Goal: Task Accomplishment & Management: Manage account settings

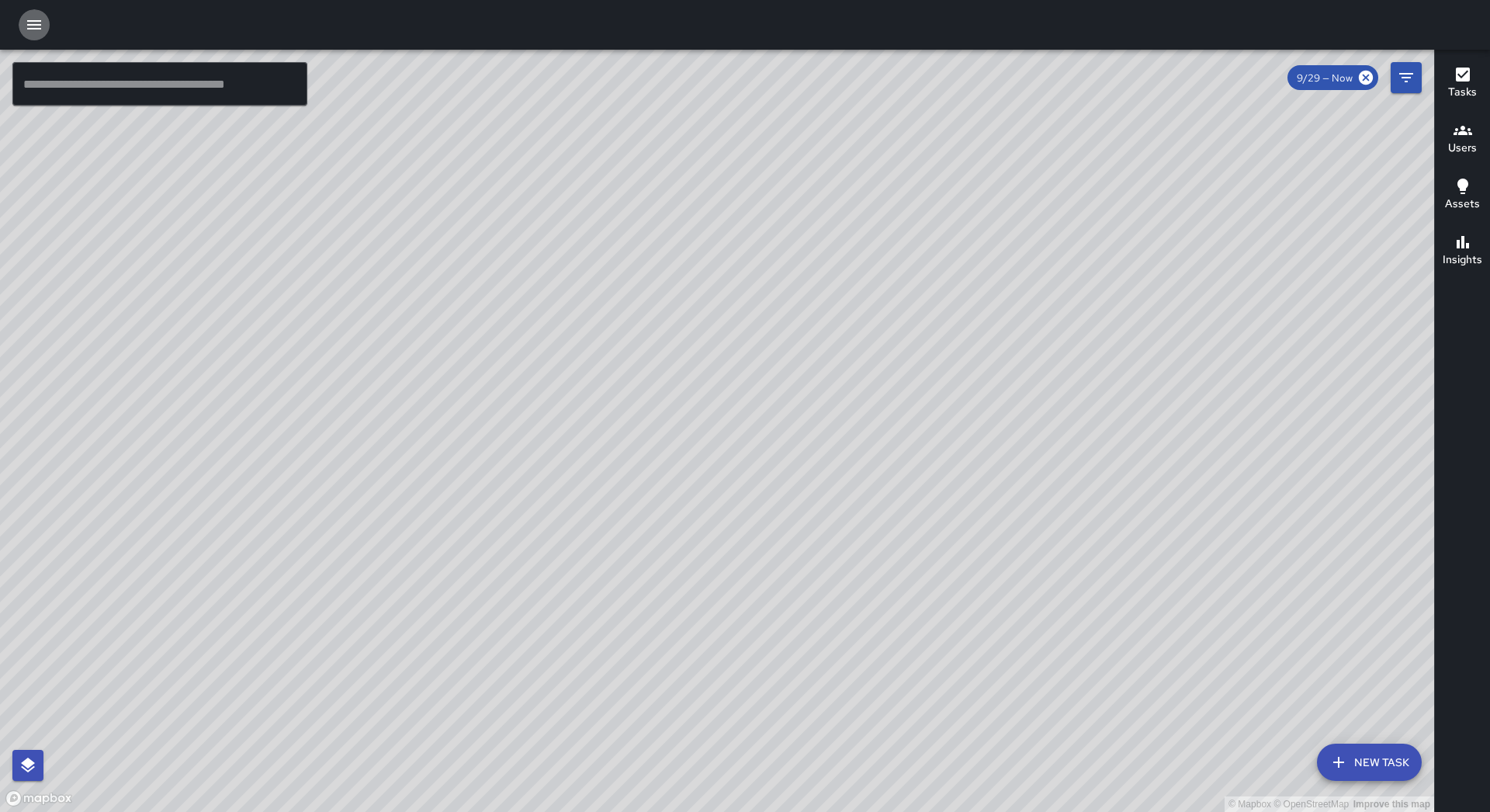
click at [29, 19] on icon "button" at bounding box center [34, 25] width 19 height 19
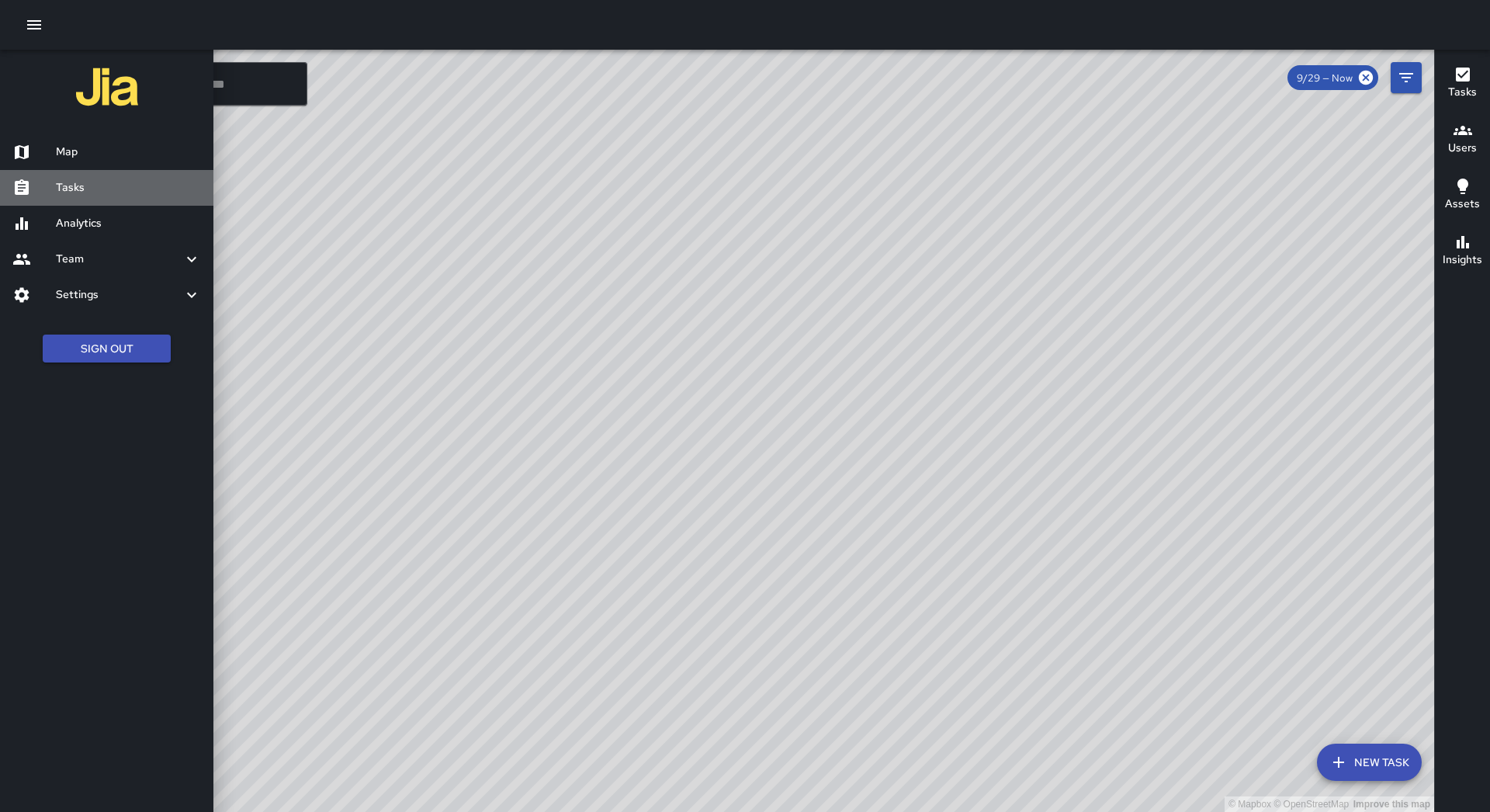
click at [145, 178] on div "Tasks" at bounding box center [107, 188] width 213 height 35
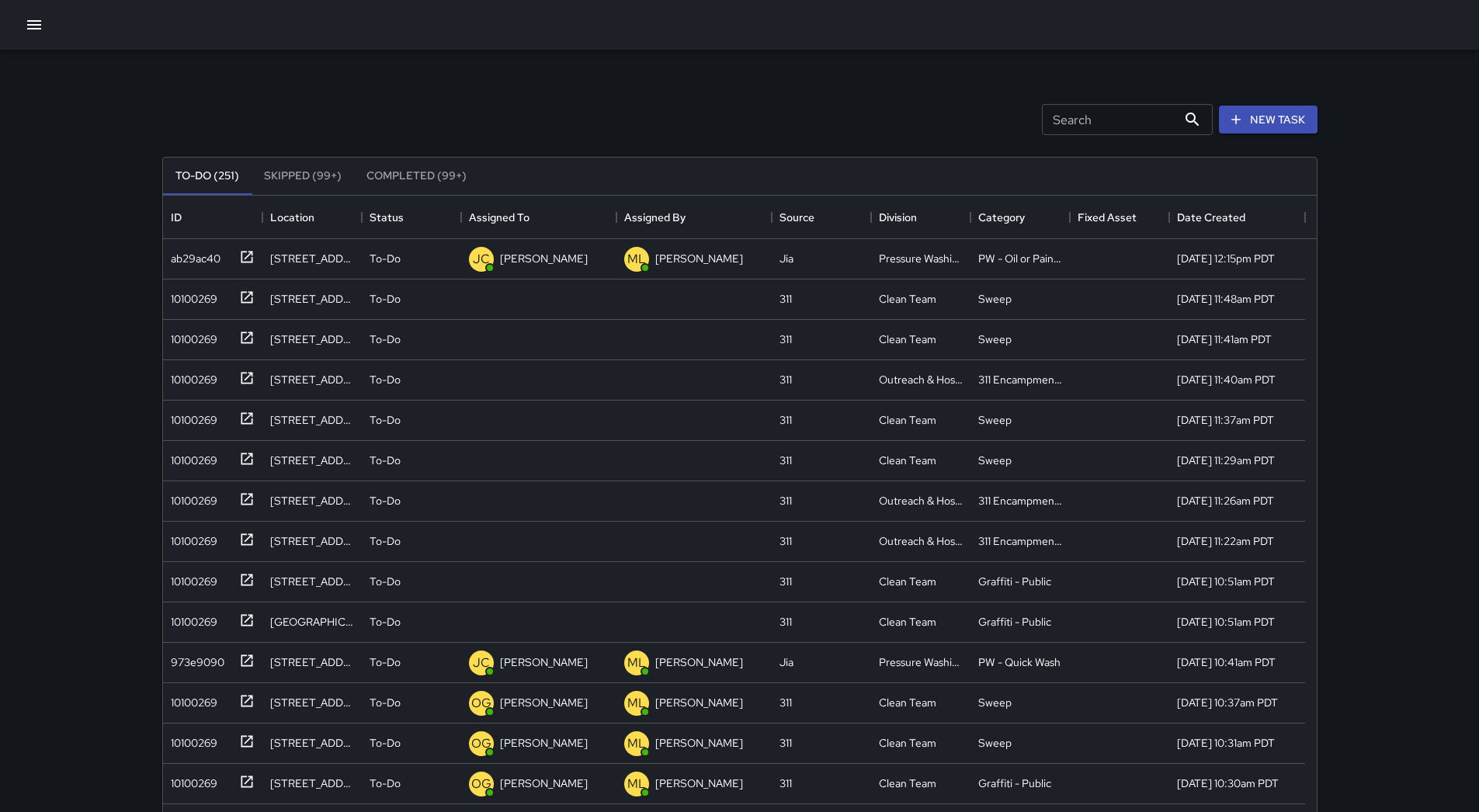
scroll to position [645, 1142]
click at [534, 208] on button "Sort" at bounding box center [540, 217] width 22 height 22
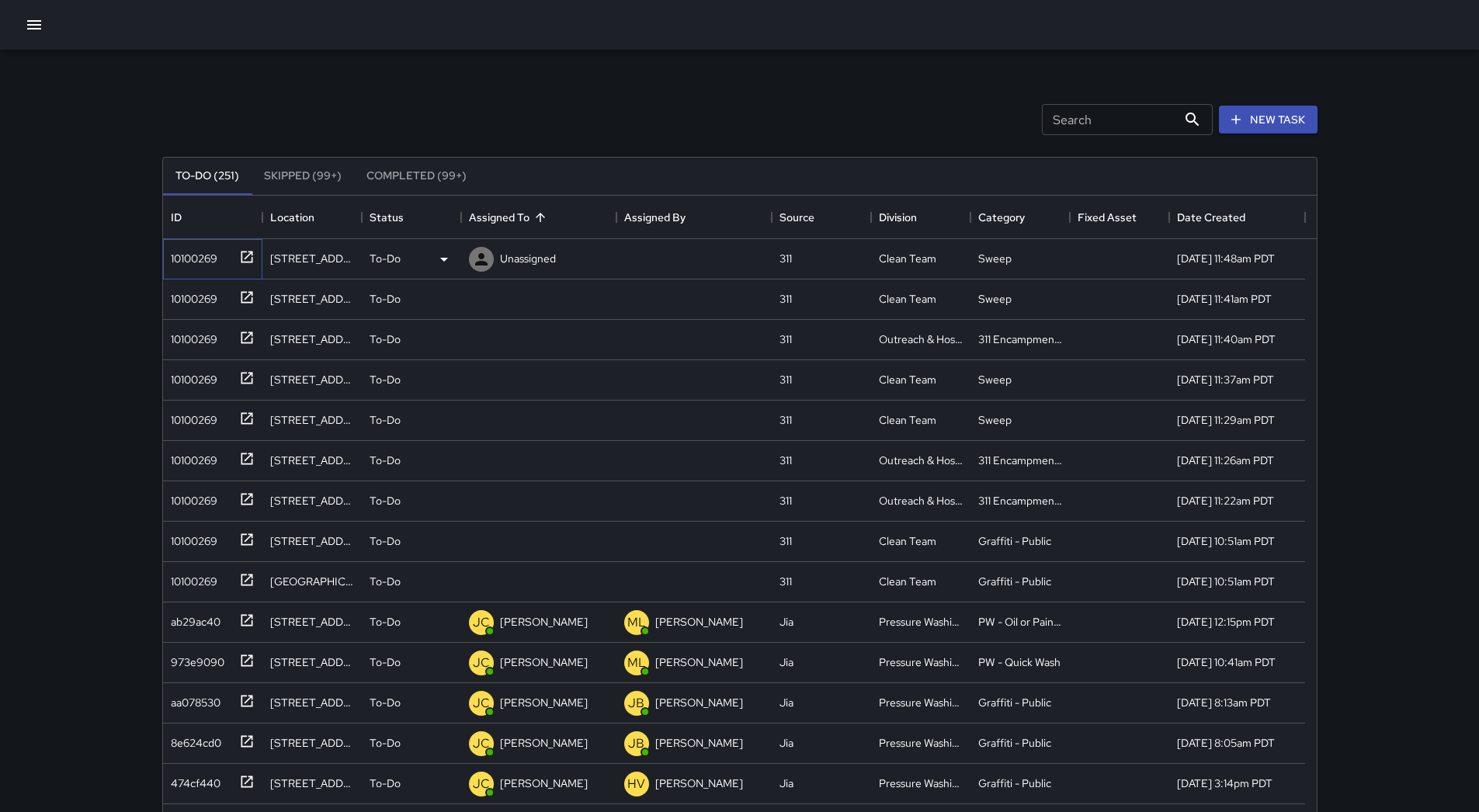
click at [208, 269] on div "10100269" at bounding box center [213, 259] width 100 height 41
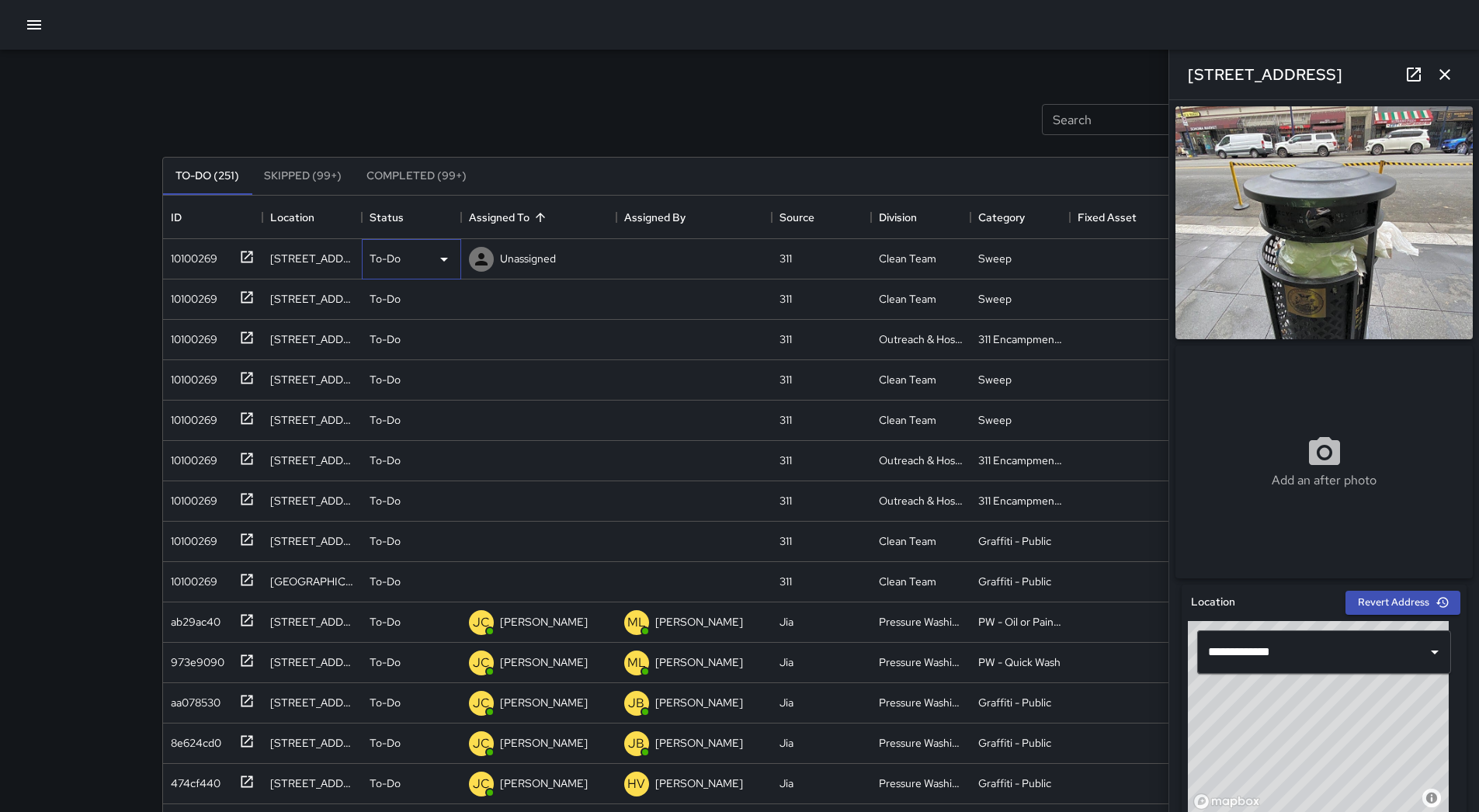
click at [444, 261] on icon at bounding box center [444, 259] width 8 height 4
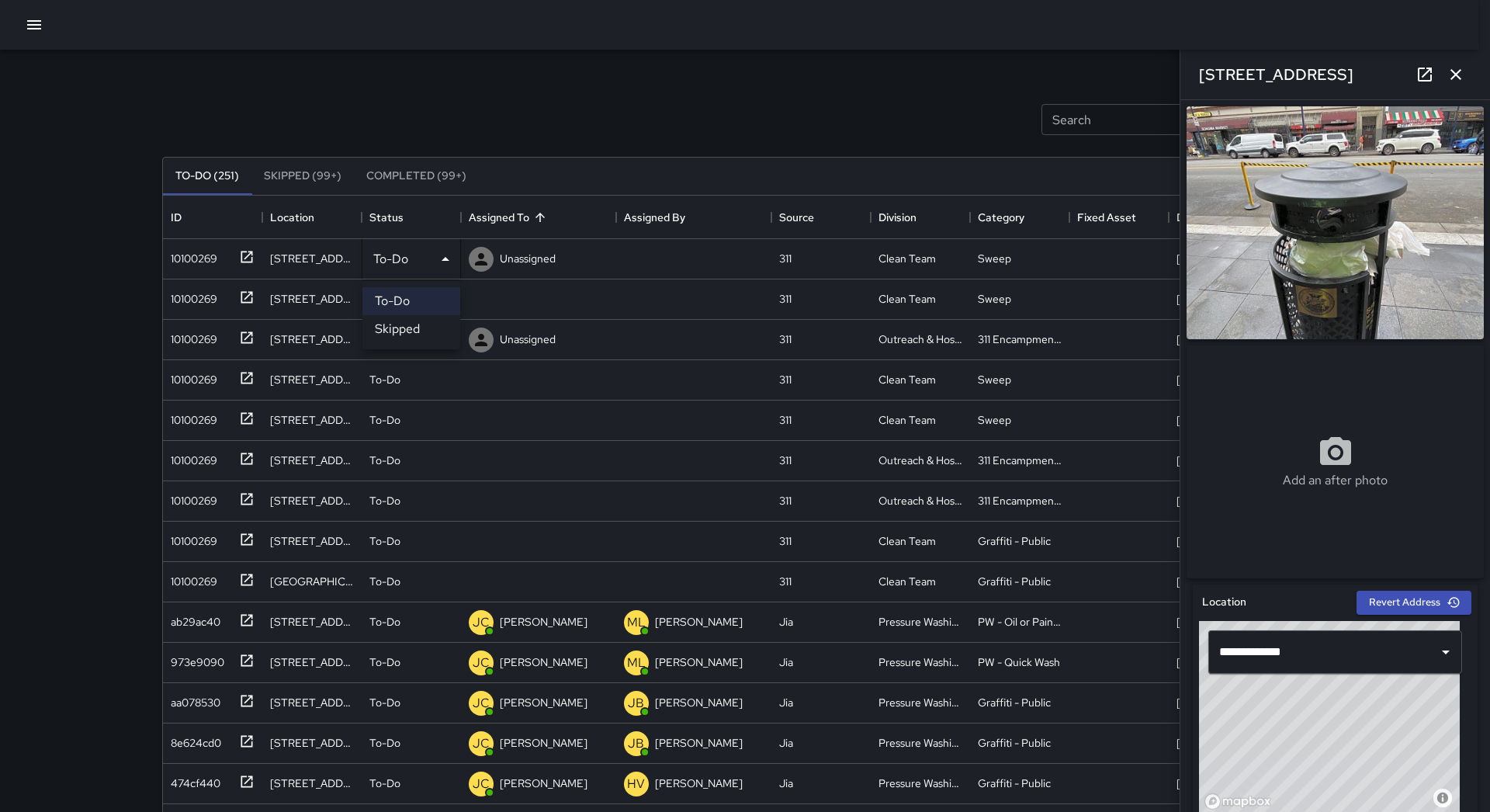
drag, startPoint x: 436, startPoint y: 322, endPoint x: 316, endPoint y: 306, distance: 121.1
click at [434, 323] on li "Skipped" at bounding box center [411, 329] width 98 height 28
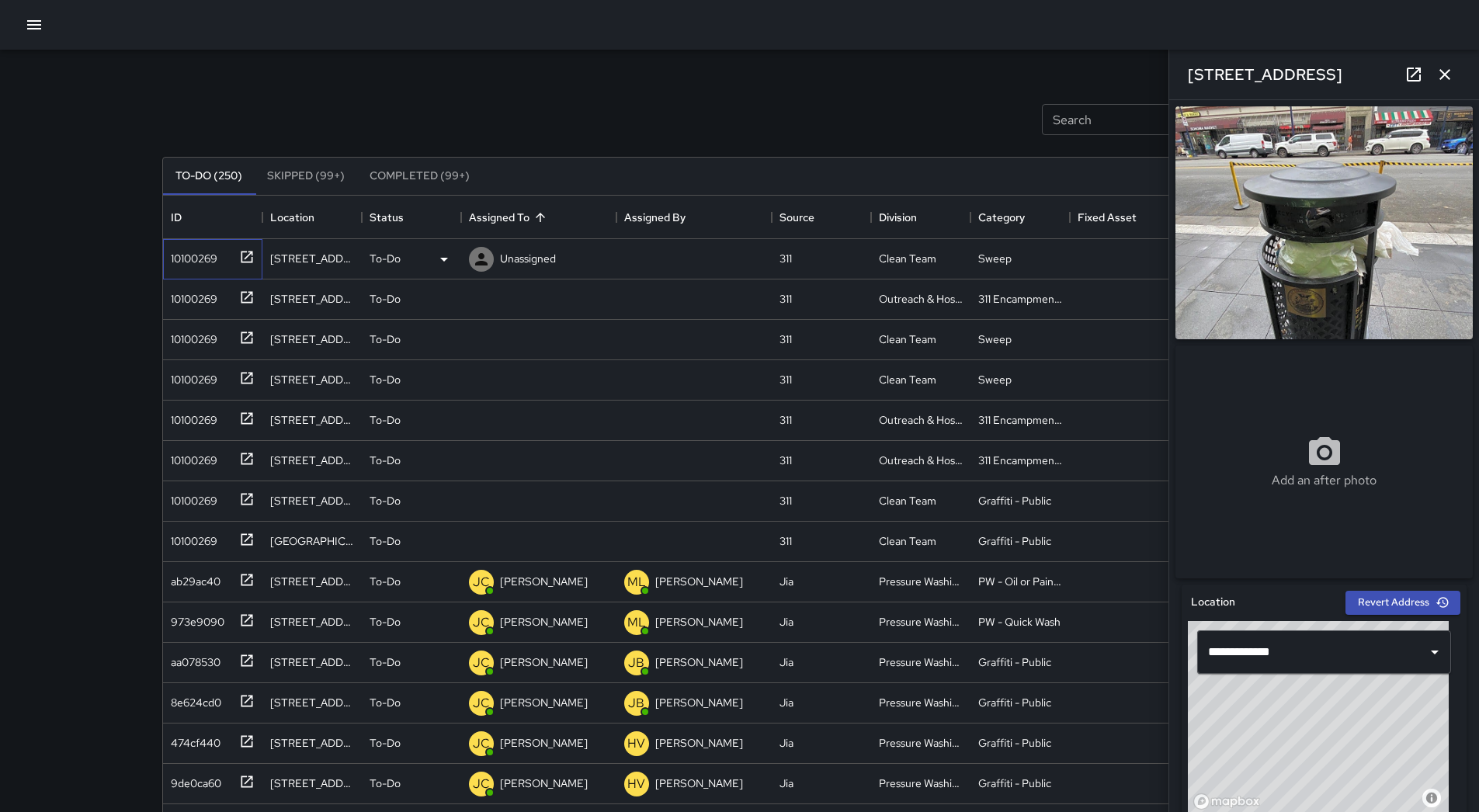
drag, startPoint x: 178, startPoint y: 262, endPoint x: 275, endPoint y: 270, distance: 97.3
click at [178, 261] on div "10100269" at bounding box center [191, 255] width 53 height 22
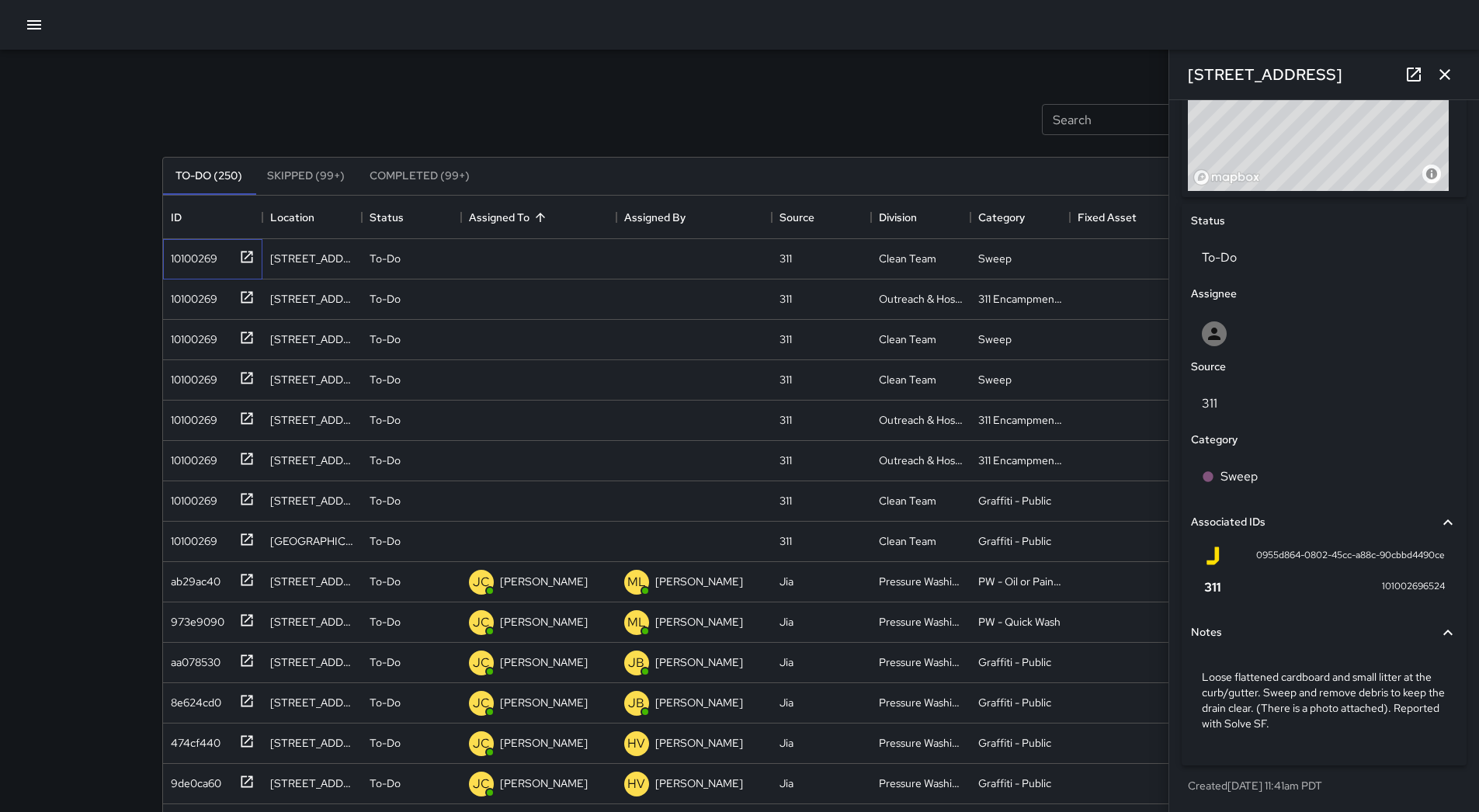
scroll to position [630, 0]
click at [542, 260] on p "Unassigned" at bounding box center [527, 258] width 56 height 16
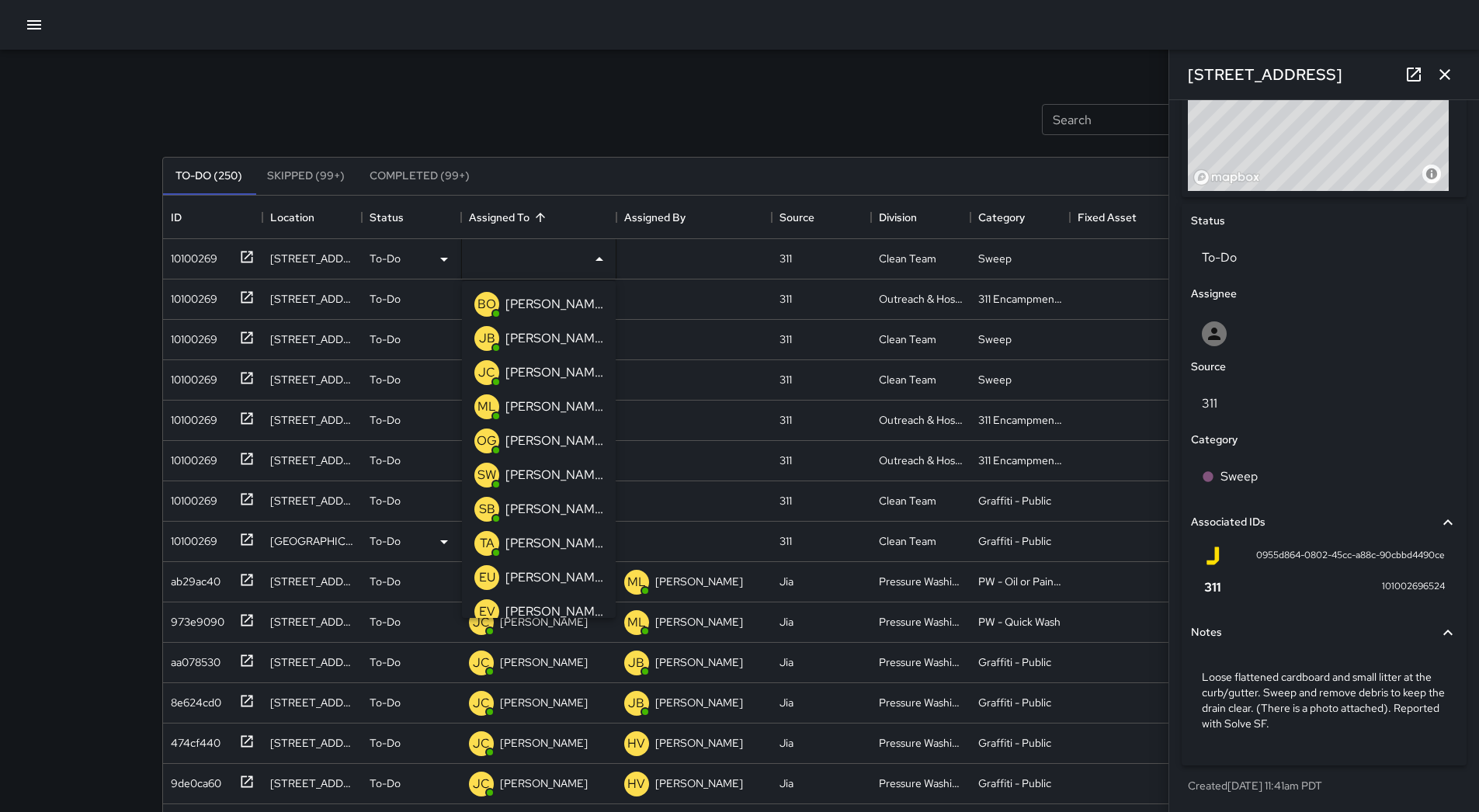
click at [551, 500] on p "[PERSON_NAME]" at bounding box center [554, 509] width 98 height 19
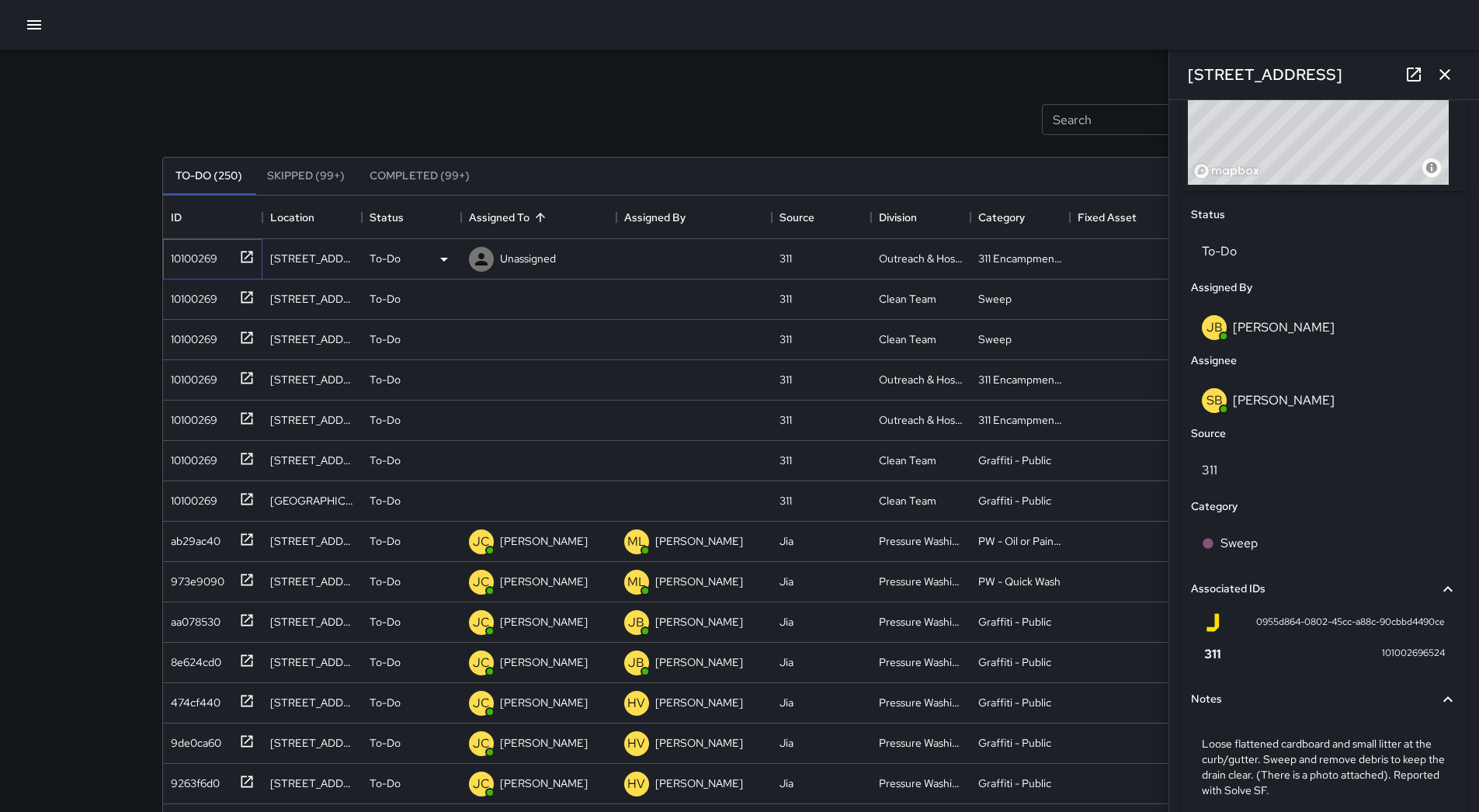
click at [216, 254] on div "10100269" at bounding box center [191, 255] width 53 height 22
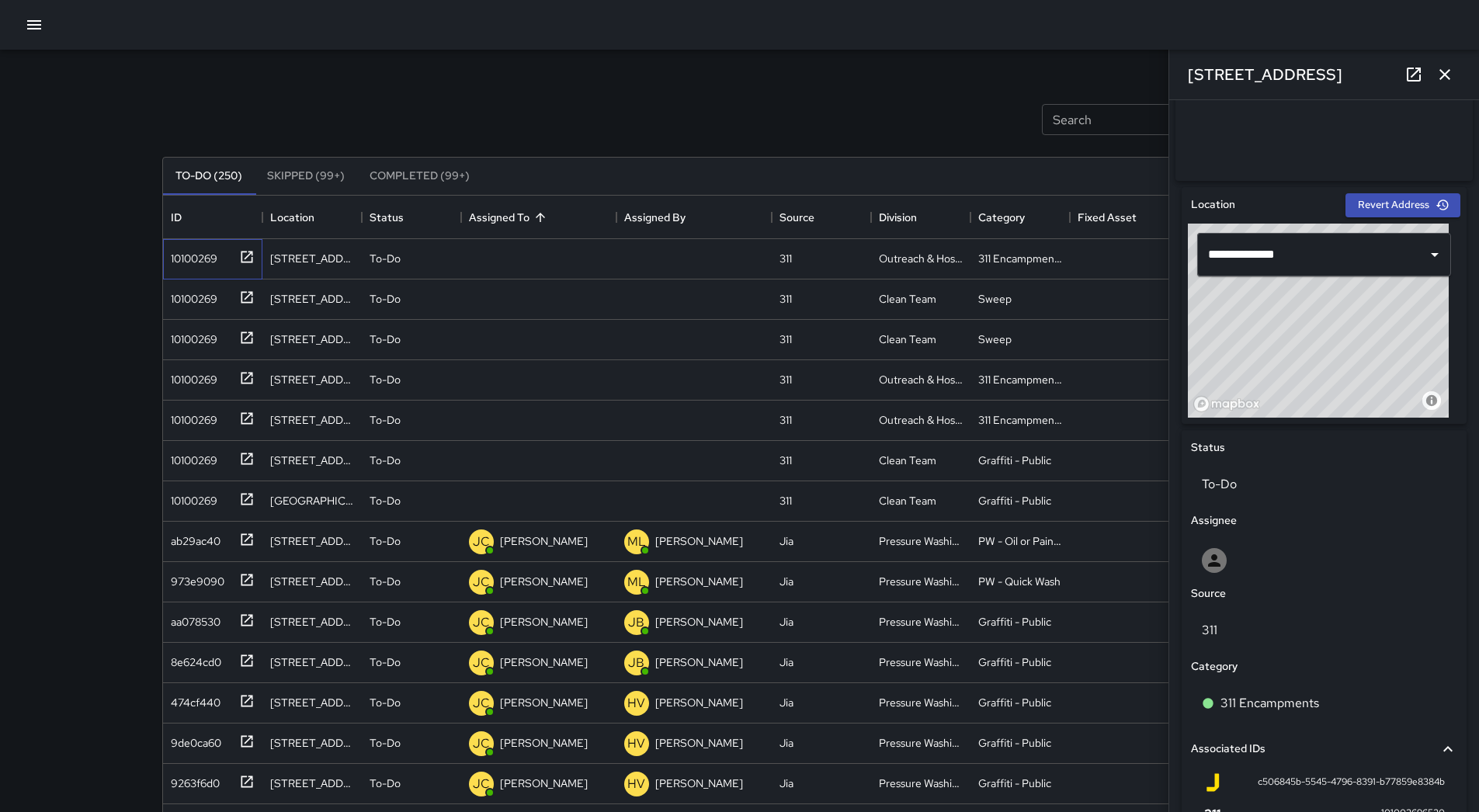
scroll to position [388, 0]
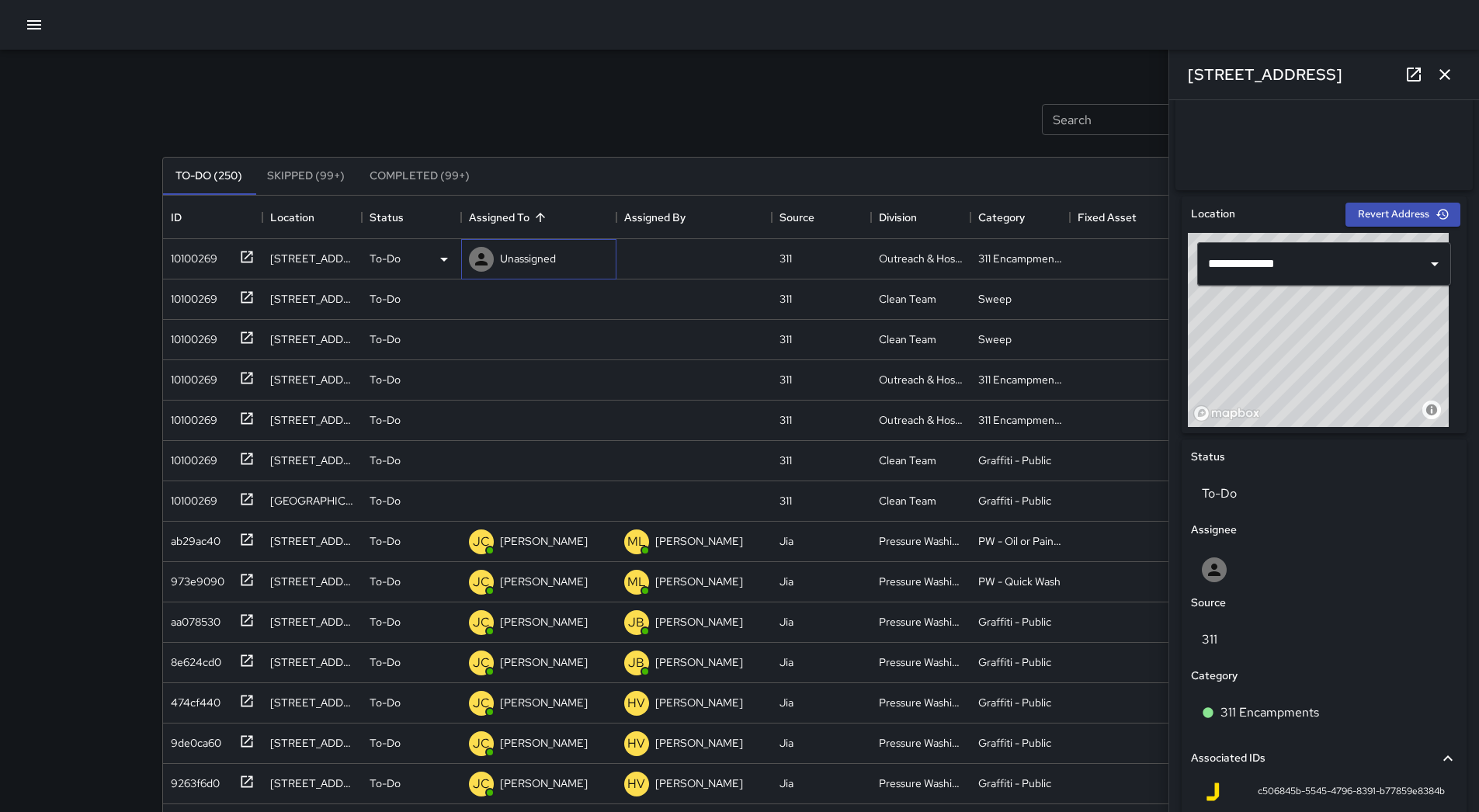
click at [546, 264] on p "Unassigned" at bounding box center [527, 258] width 56 height 16
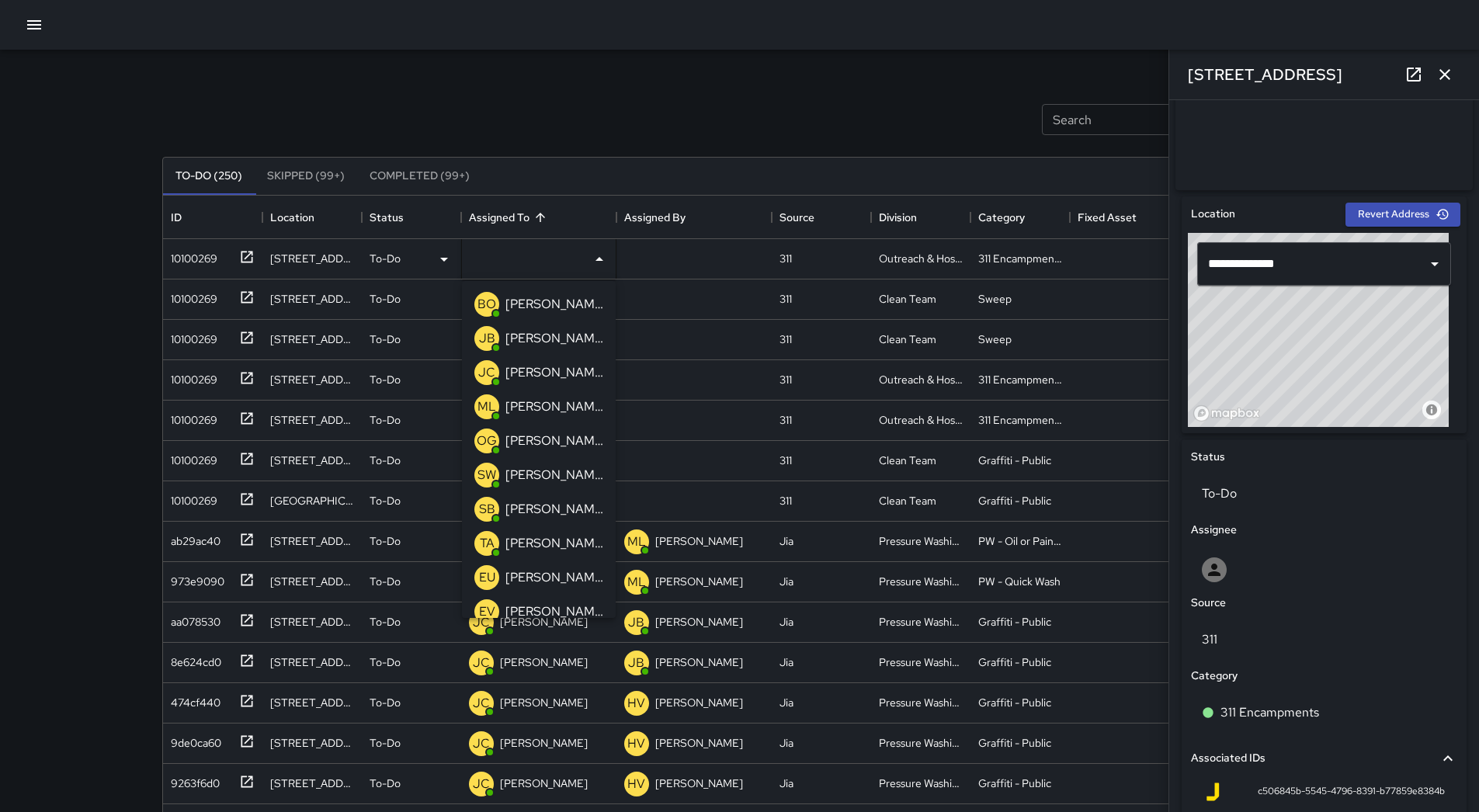
click at [551, 405] on p "[PERSON_NAME]" at bounding box center [554, 406] width 98 height 19
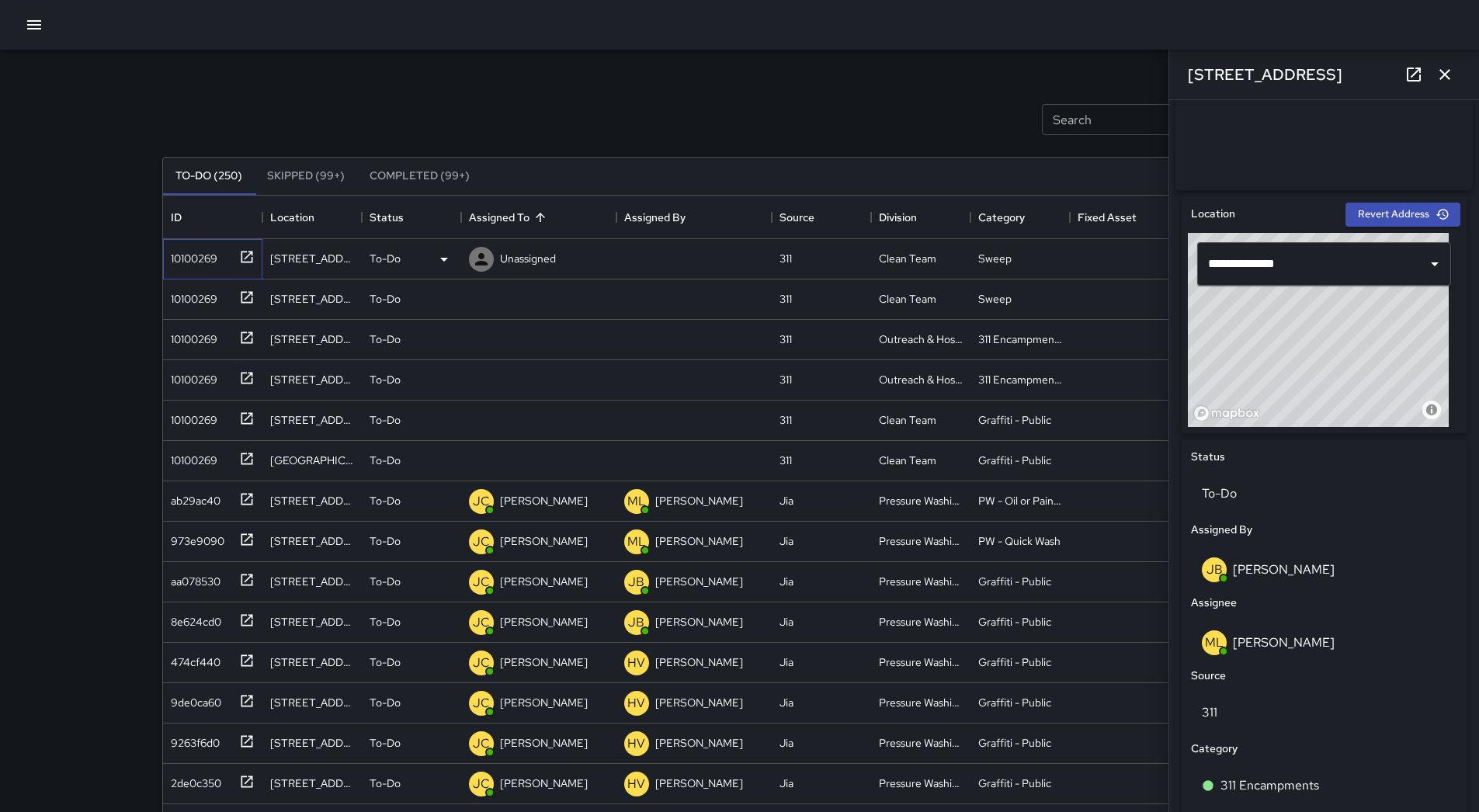
click at [201, 263] on div "10100269" at bounding box center [191, 255] width 53 height 22
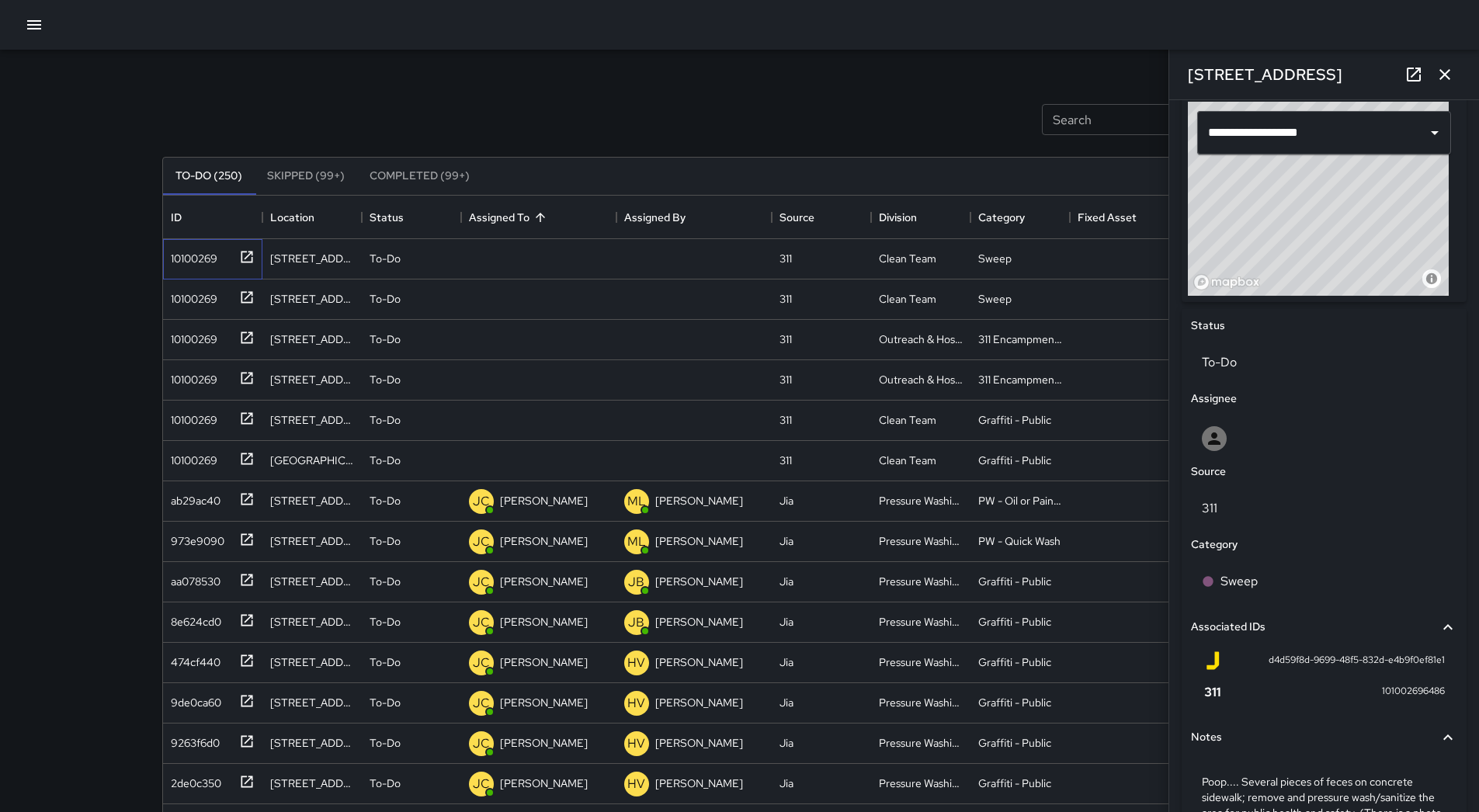
scroll to position [621, 0]
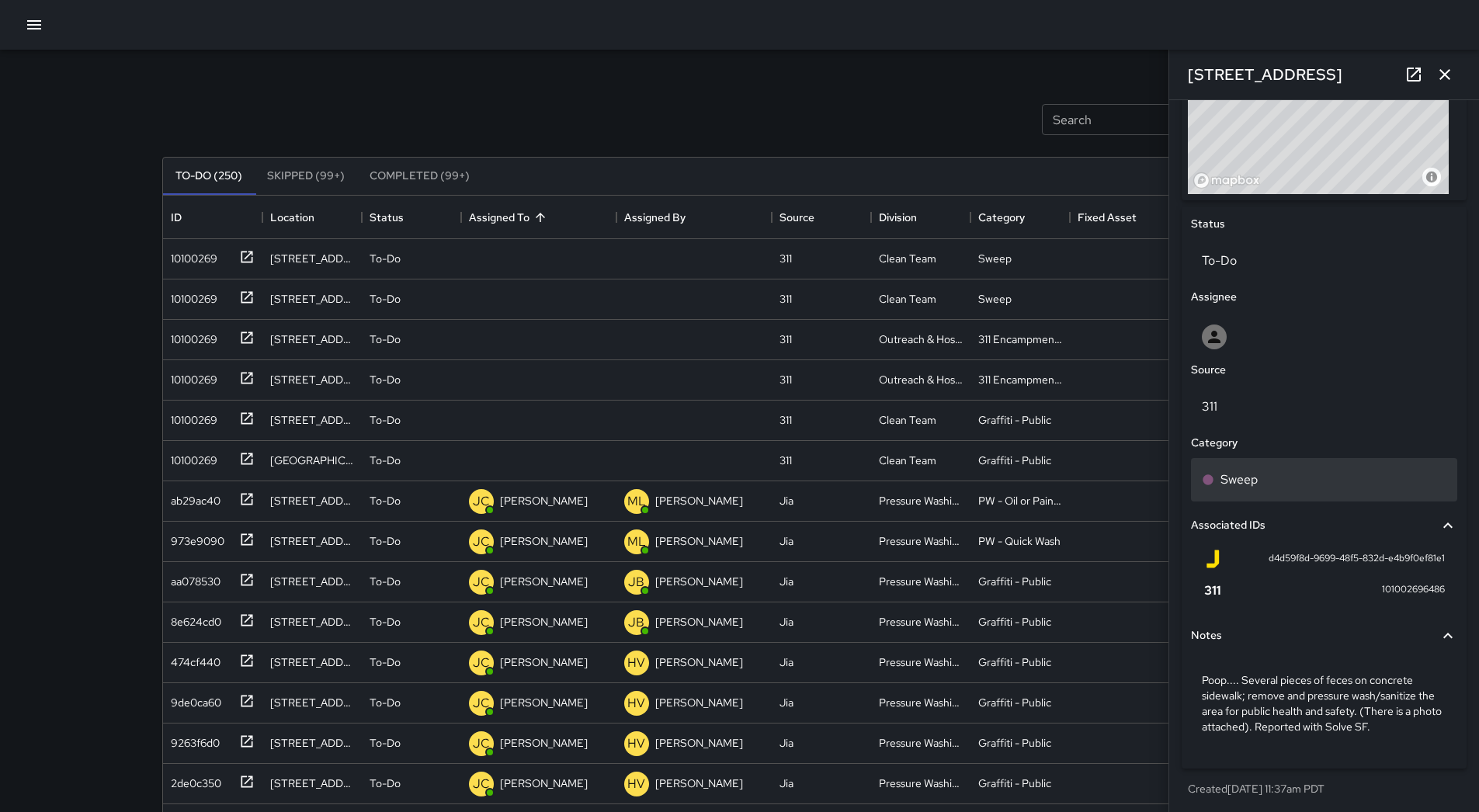
click at [1252, 482] on p "Sweep" at bounding box center [1239, 479] width 37 height 19
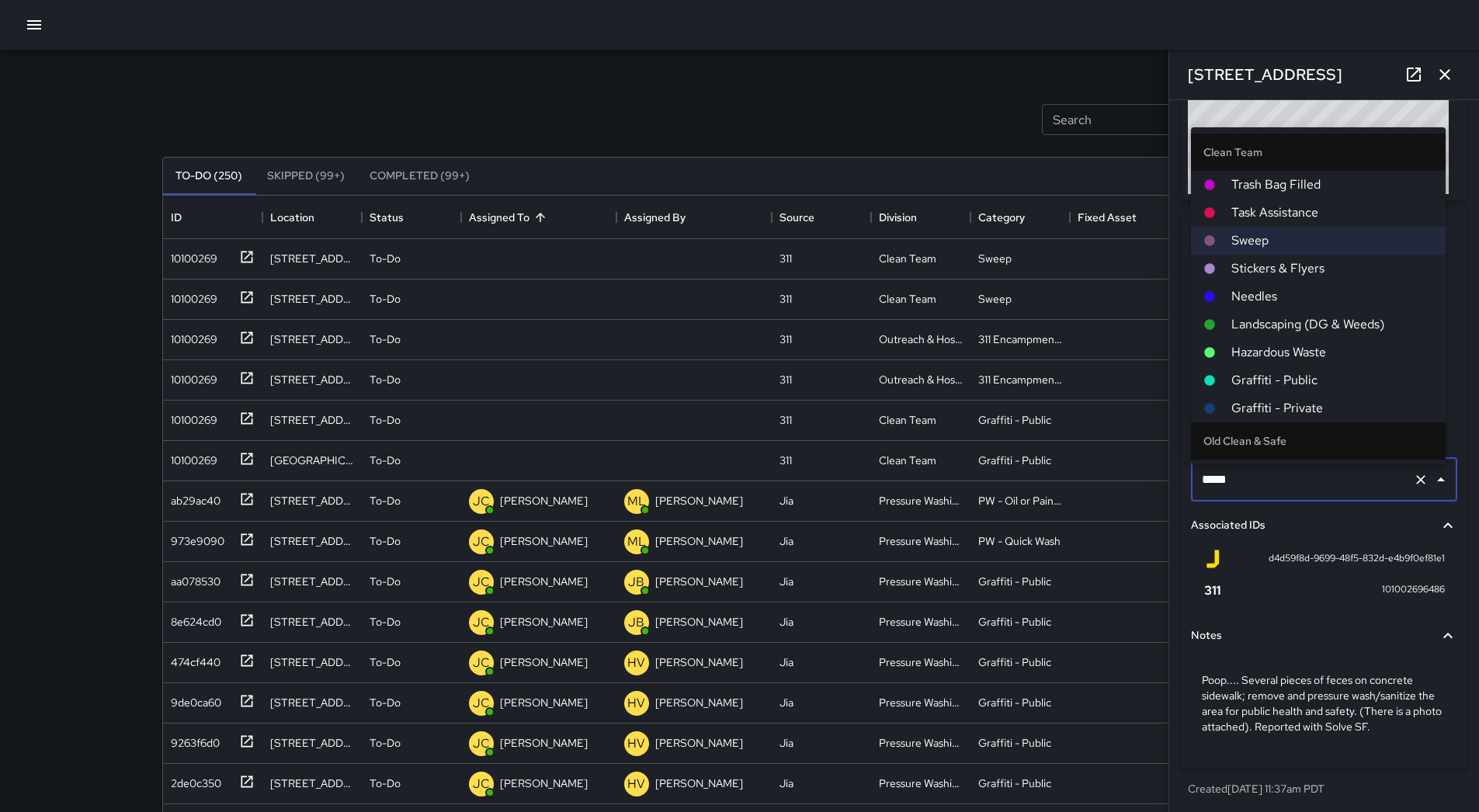
click at [1290, 354] on span "Hazardous Waste" at bounding box center [1332, 352] width 202 height 19
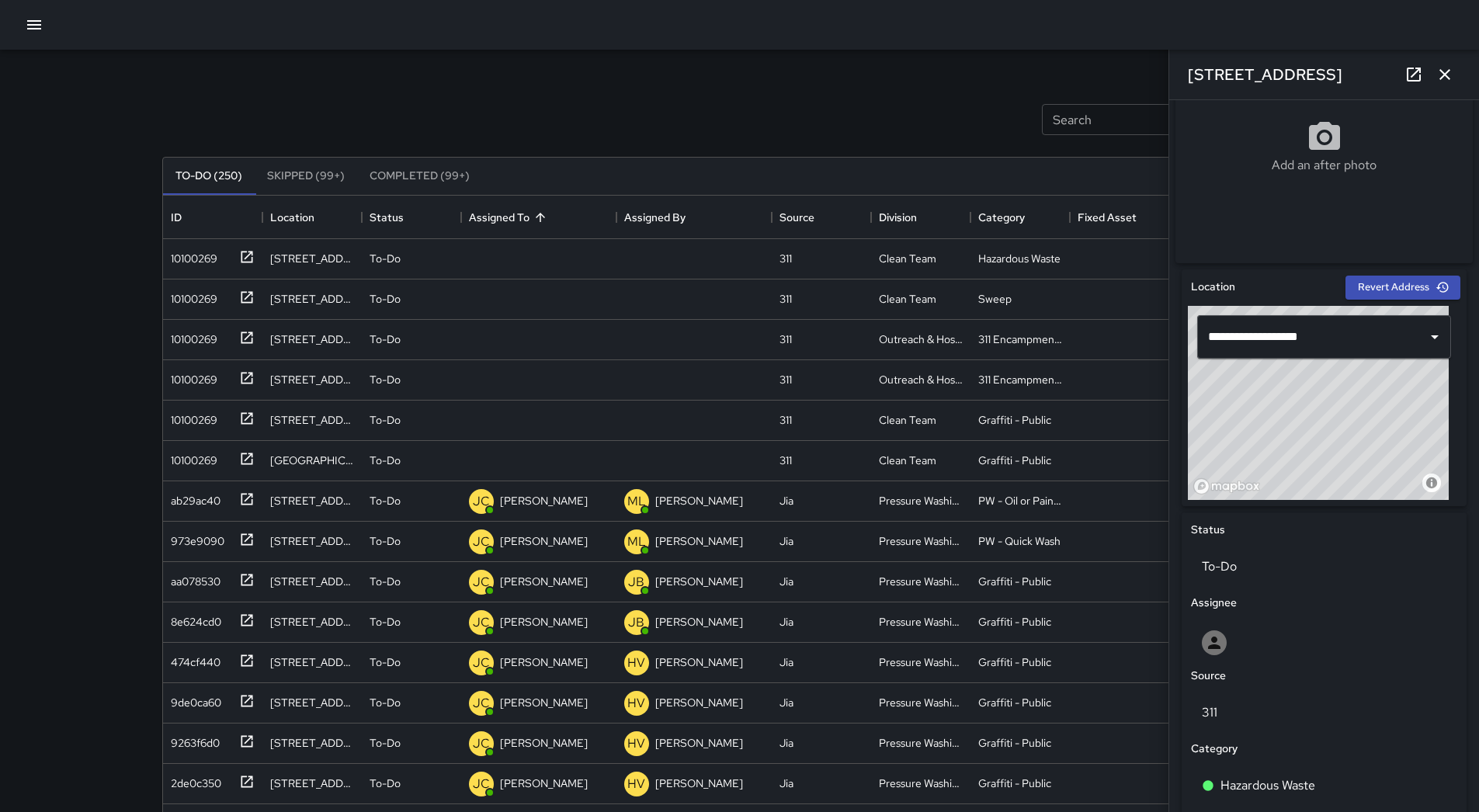
scroll to position [310, 0]
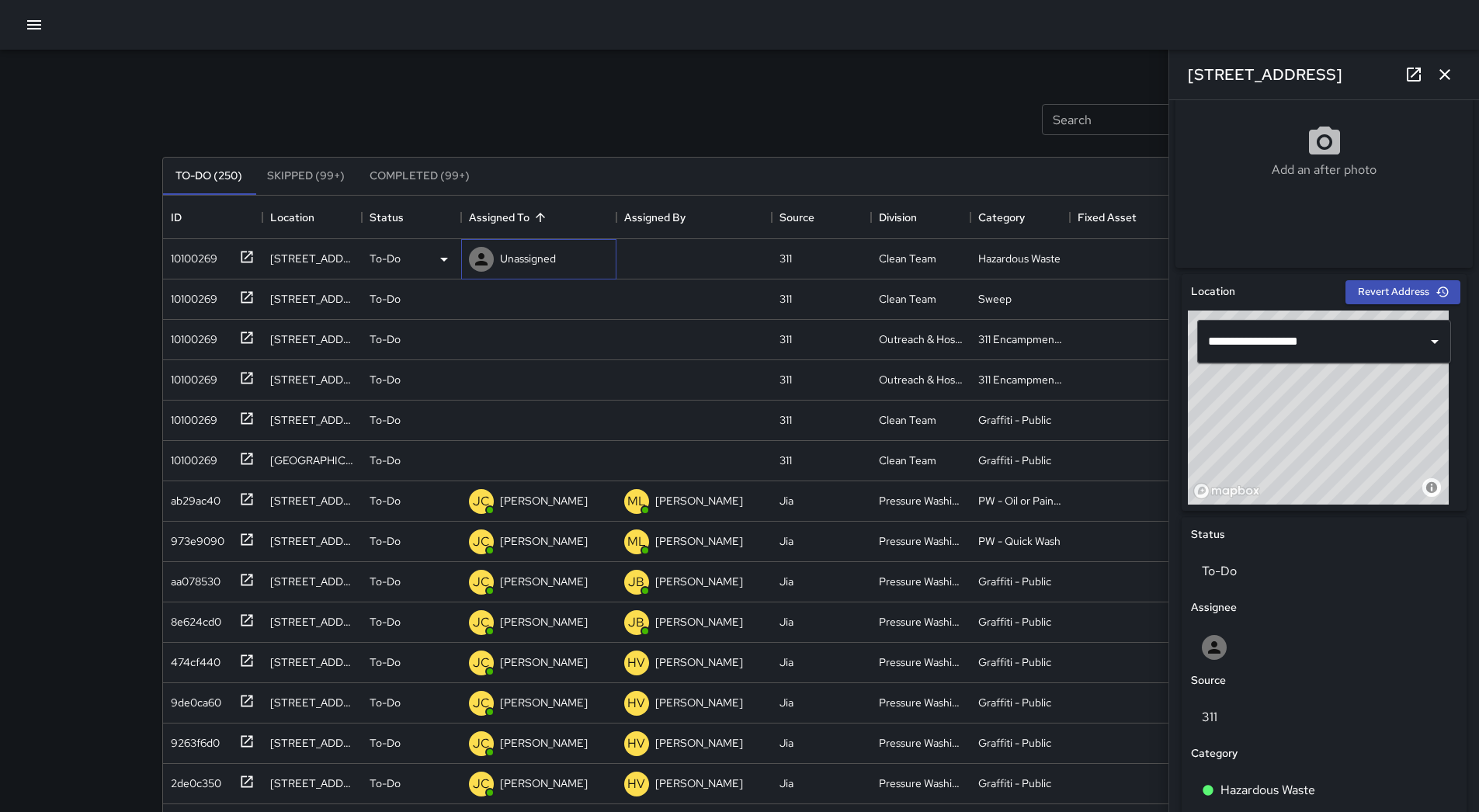
click at [550, 264] on p "Unassigned" at bounding box center [527, 258] width 56 height 16
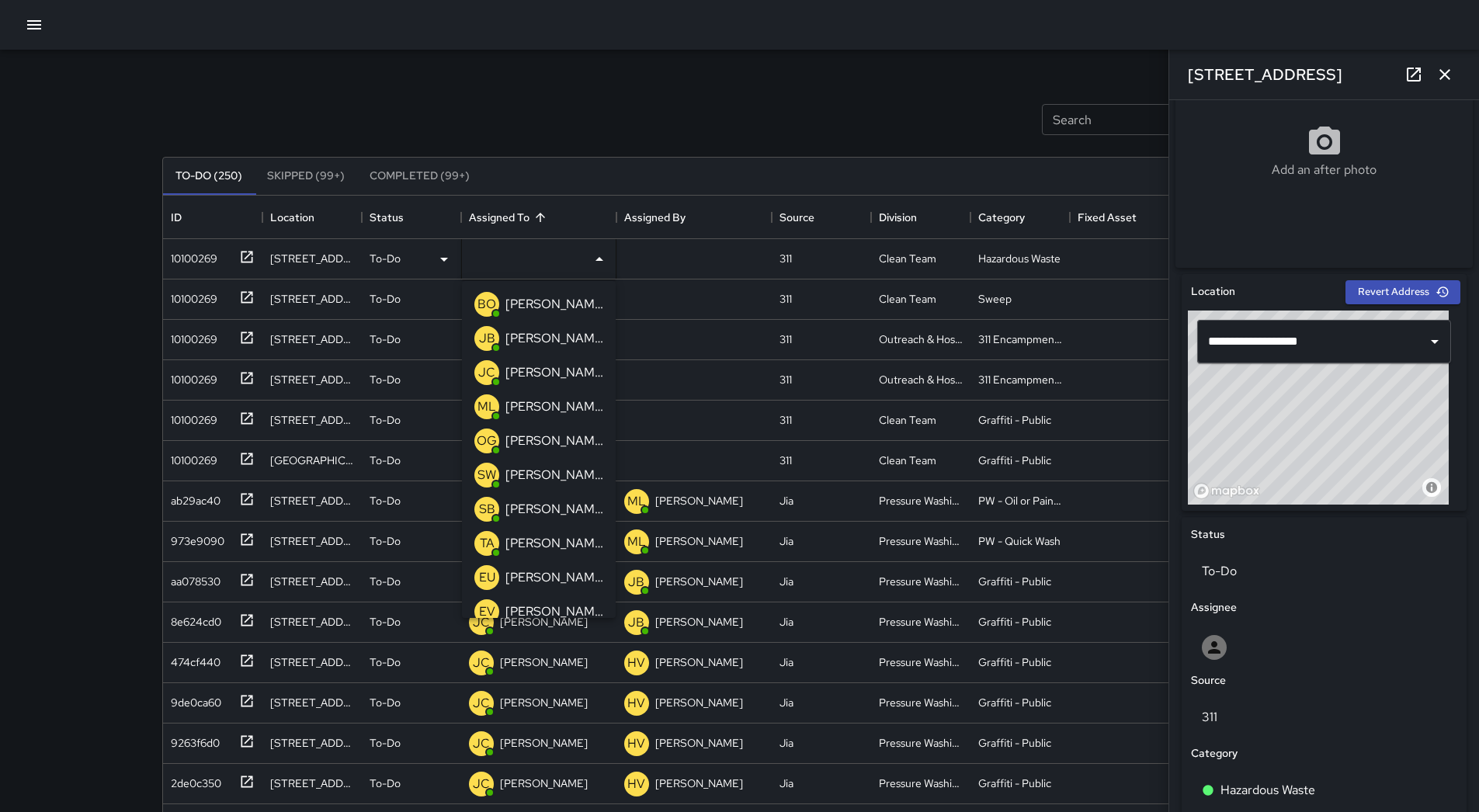
click at [517, 373] on p "[PERSON_NAME]" at bounding box center [554, 372] width 98 height 19
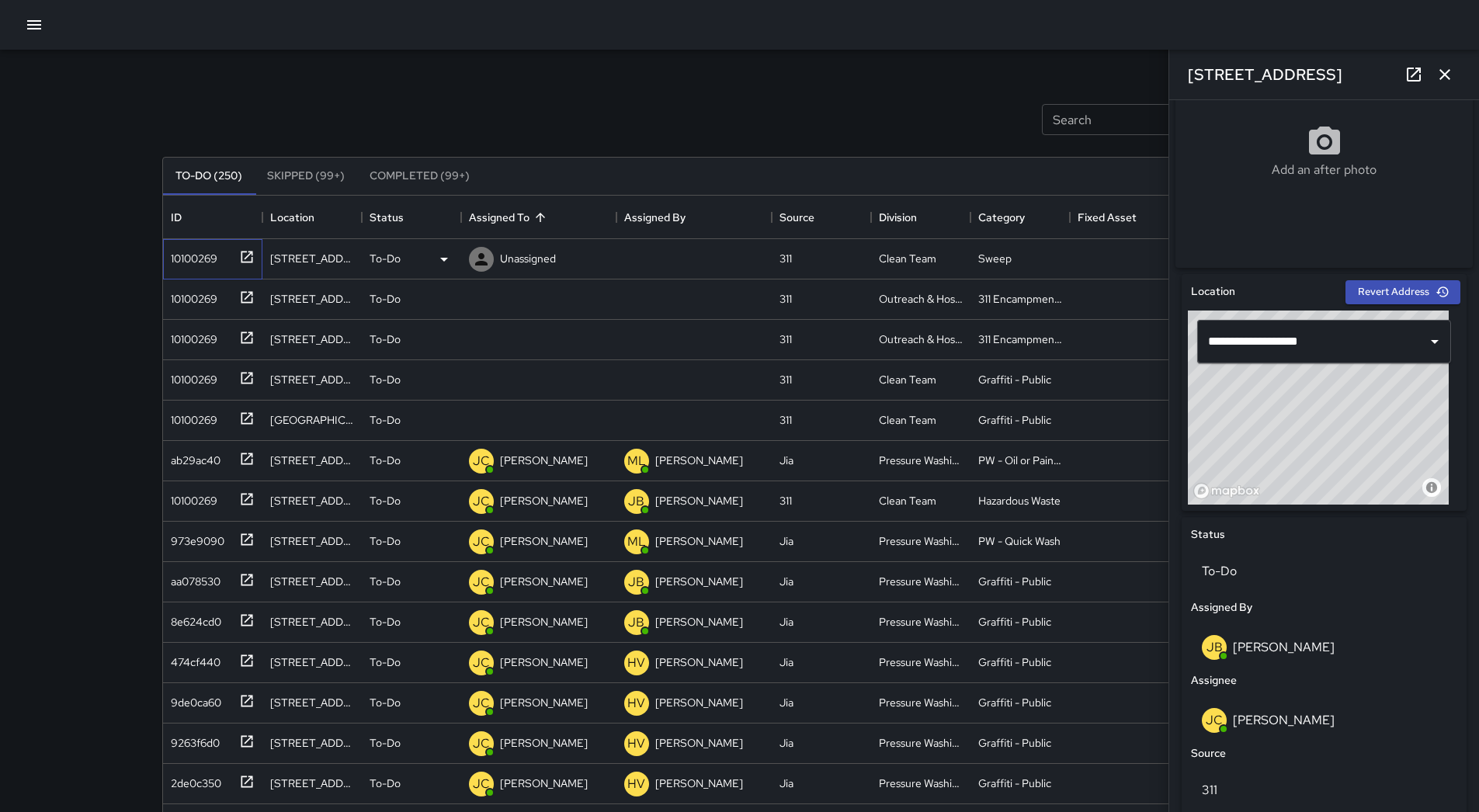
click at [196, 267] on div "10100269" at bounding box center [210, 256] width 90 height 26
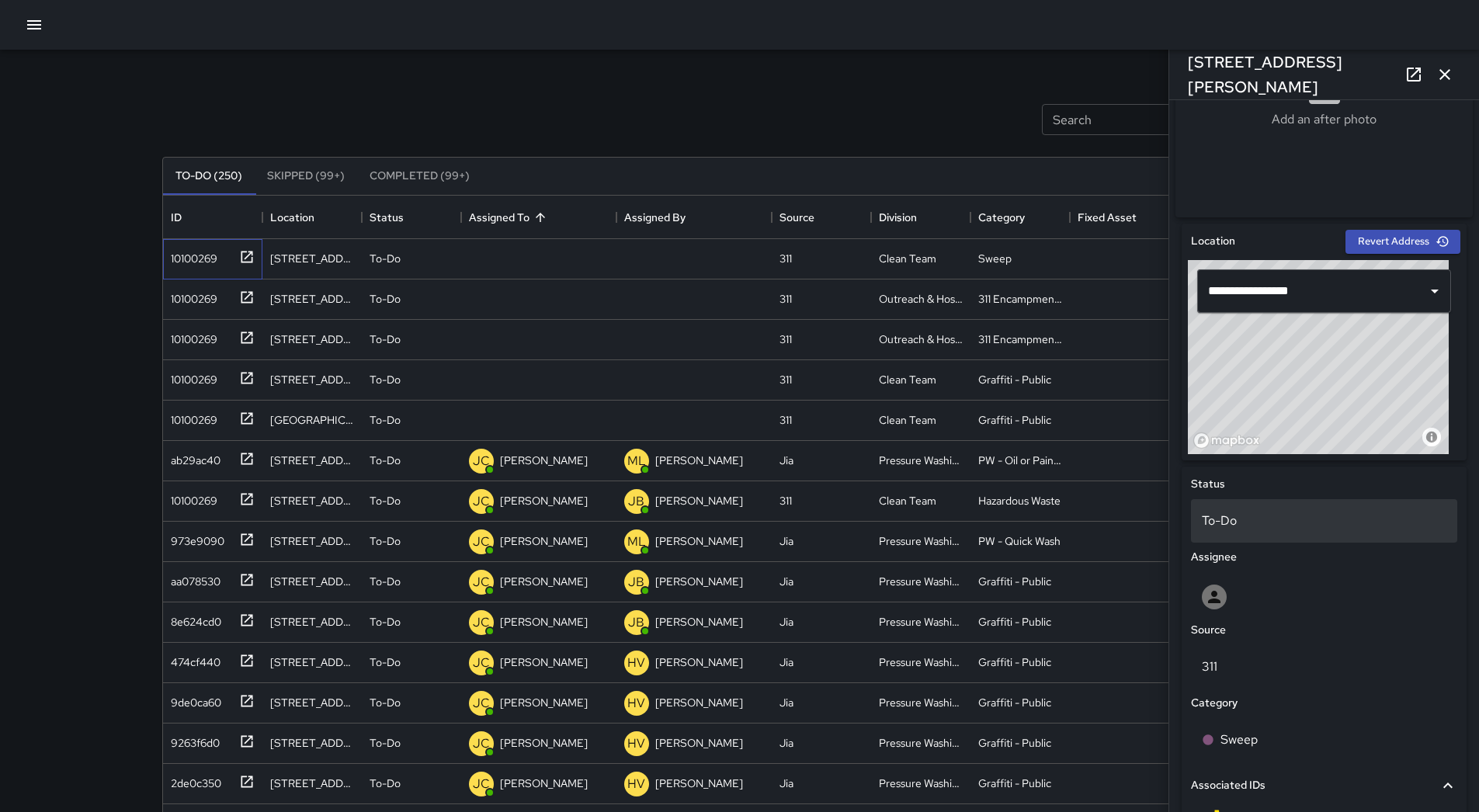
scroll to position [584, 0]
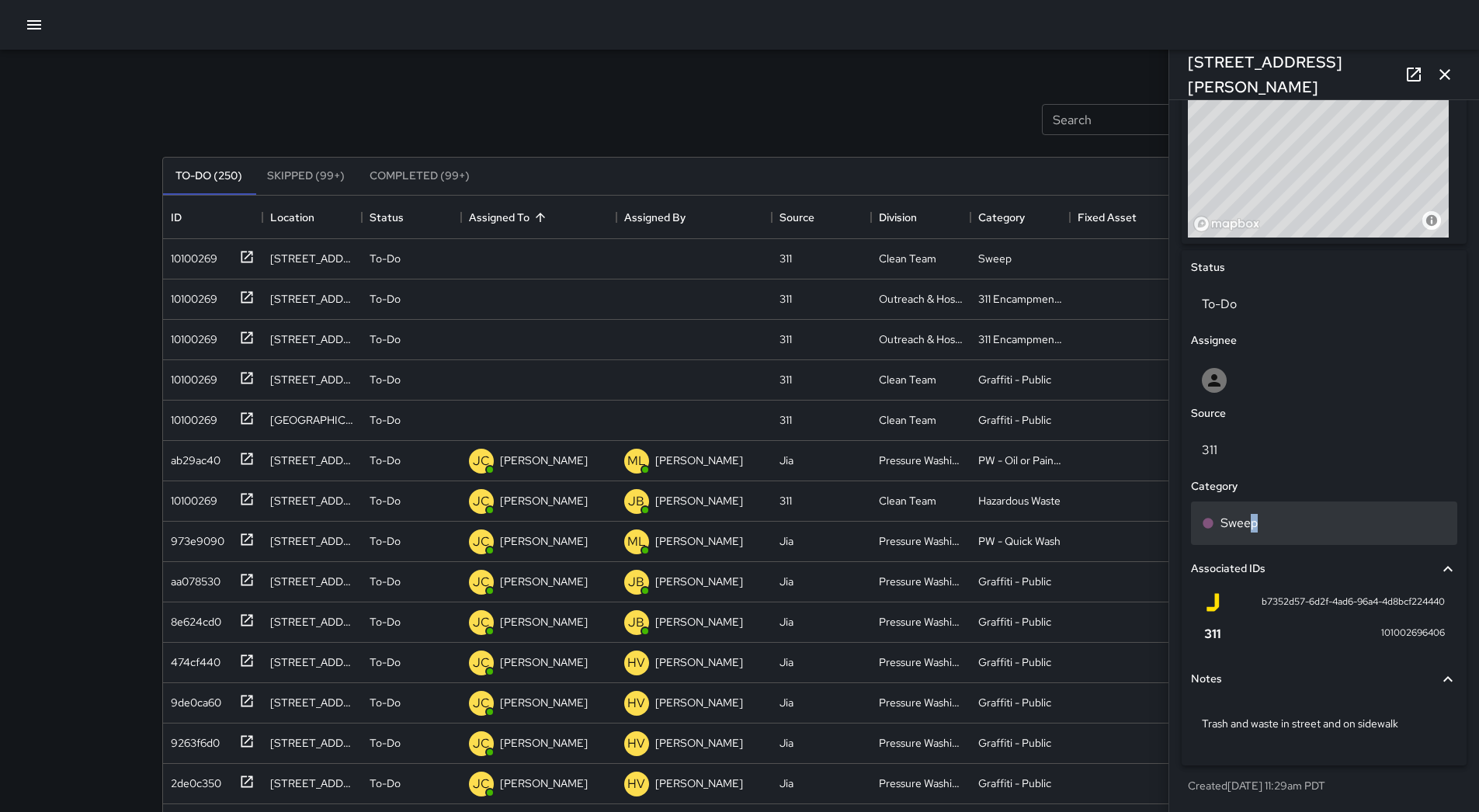
click at [1255, 504] on div "Sweep" at bounding box center [1324, 523] width 266 height 43
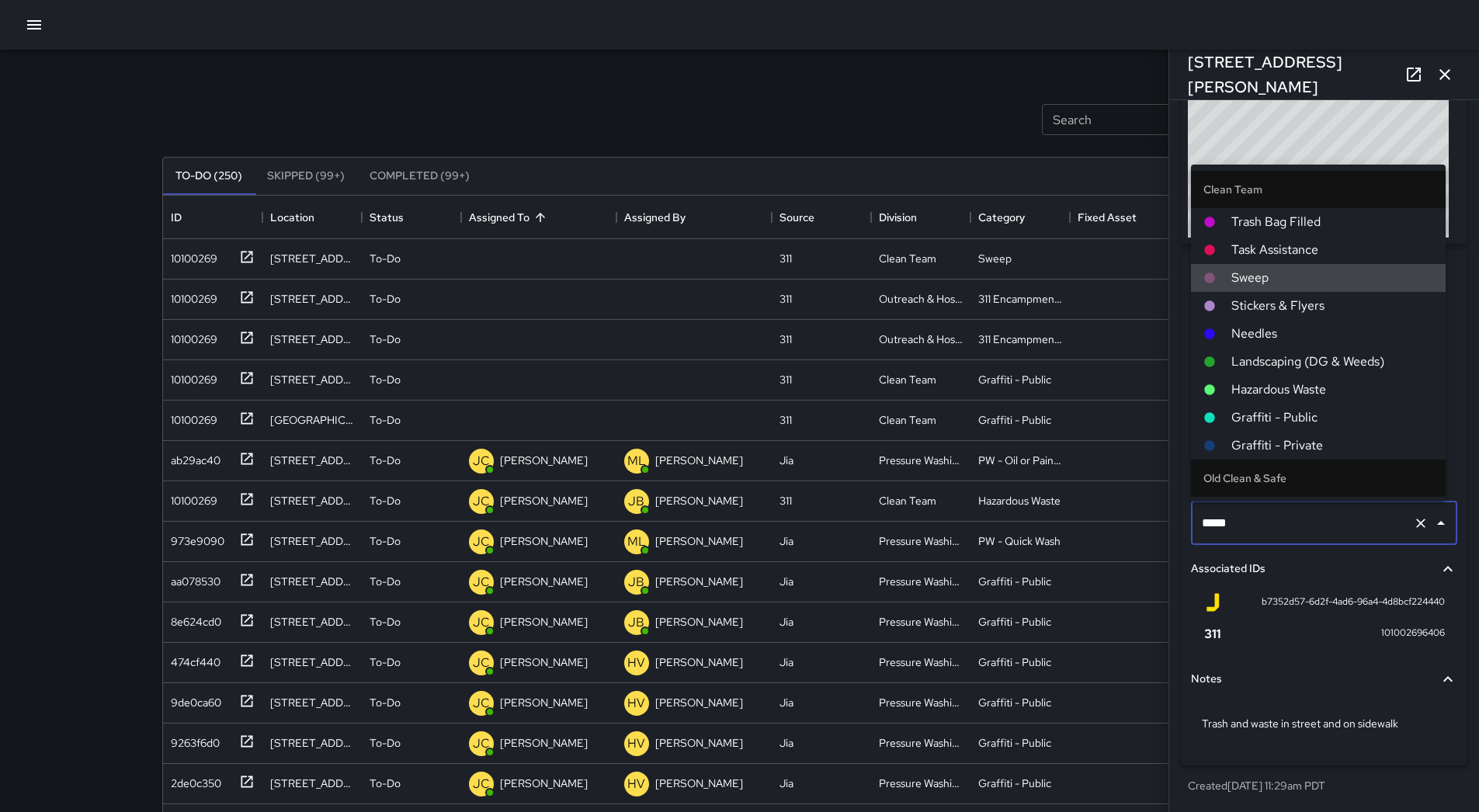
click at [930, 123] on div "Search Search New Task" at bounding box center [739, 120] width 1162 height 81
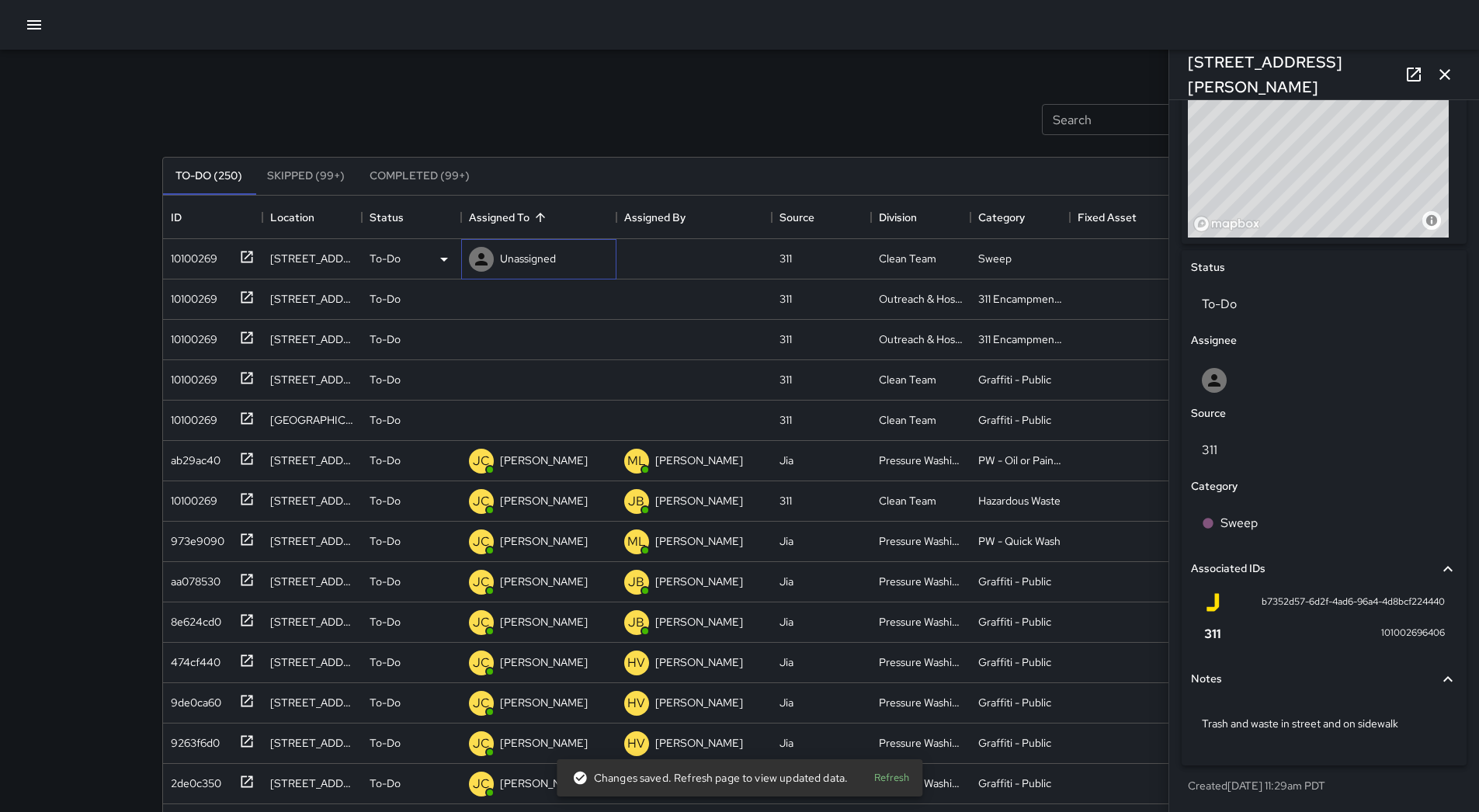
click at [524, 258] on p "Unassigned" at bounding box center [527, 258] width 56 height 16
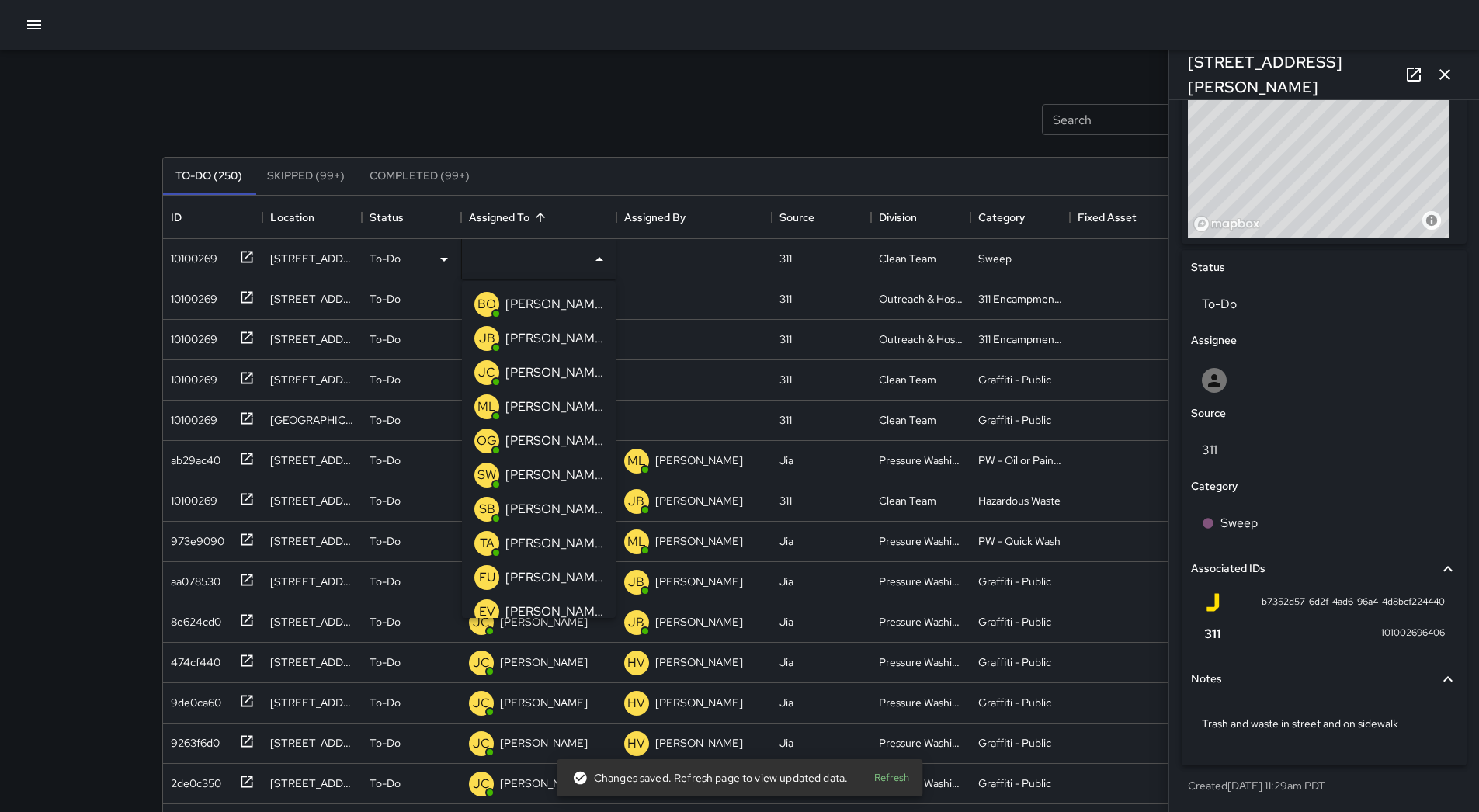
click at [743, 145] on div "To-Do (250) Skipped (99+) Completed (99+) ID Location Status Assigned To Assign…" at bounding box center [740, 525] width 1155 height 781
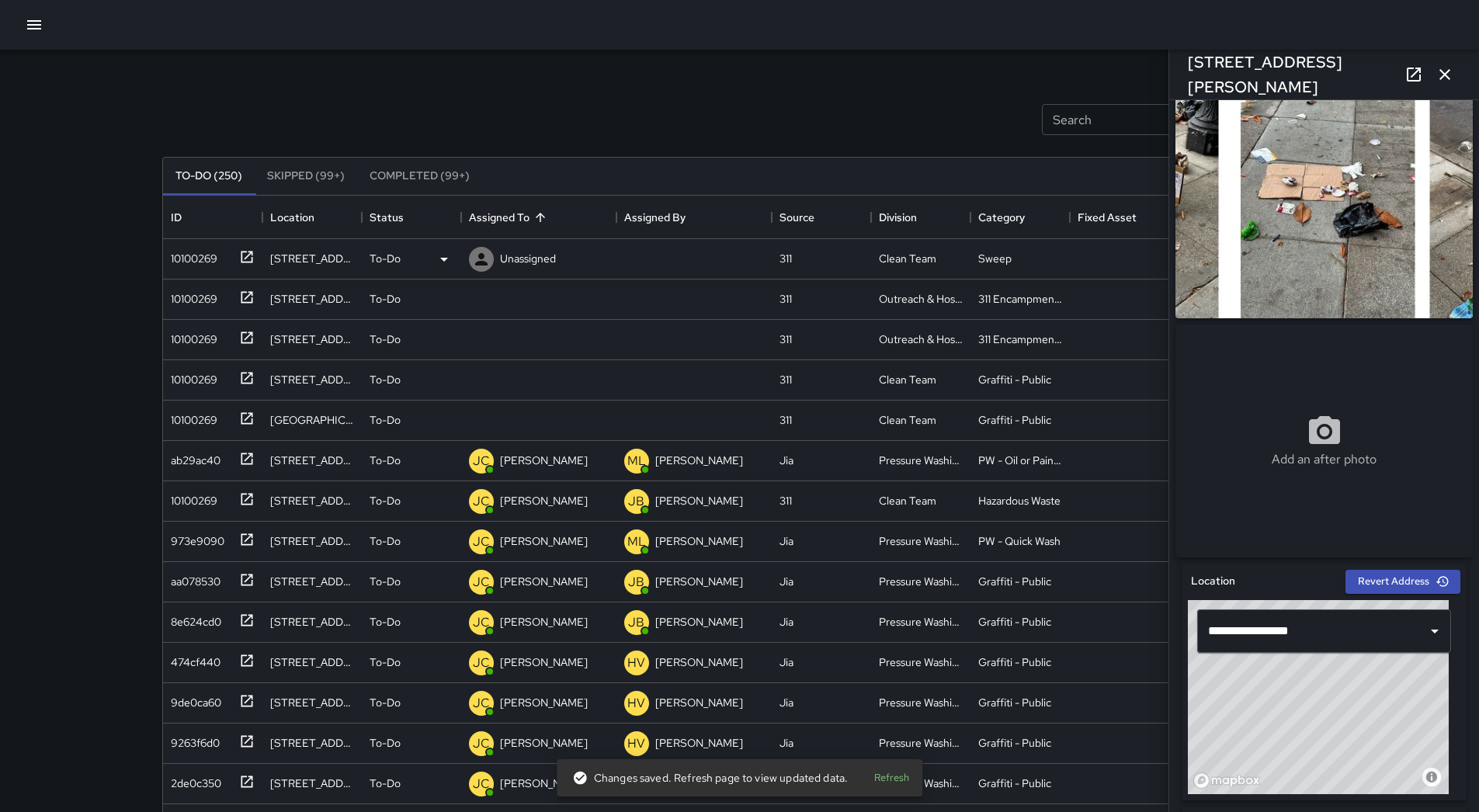
scroll to position [0, 0]
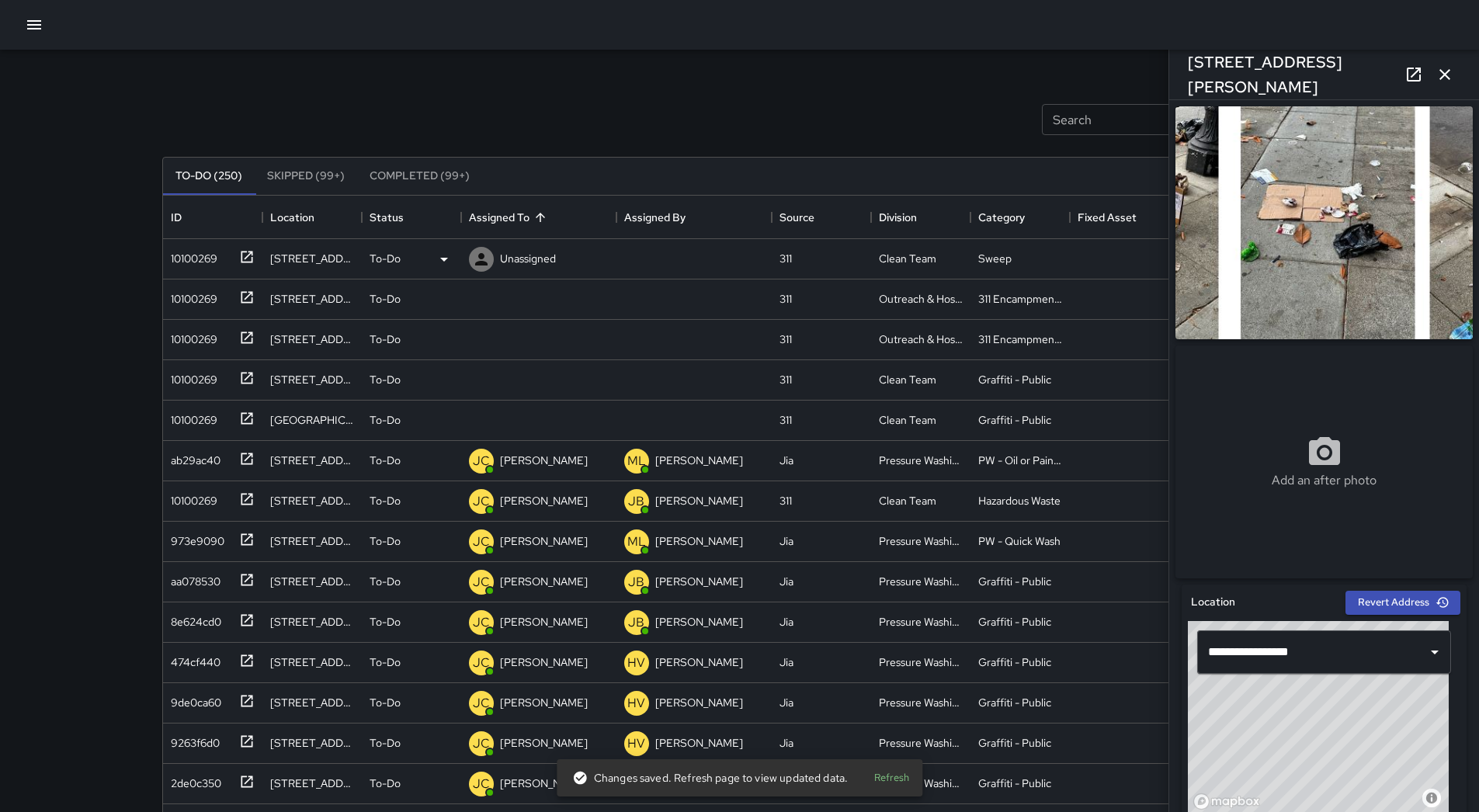
click at [1443, 71] on icon "button" at bounding box center [1445, 74] width 19 height 19
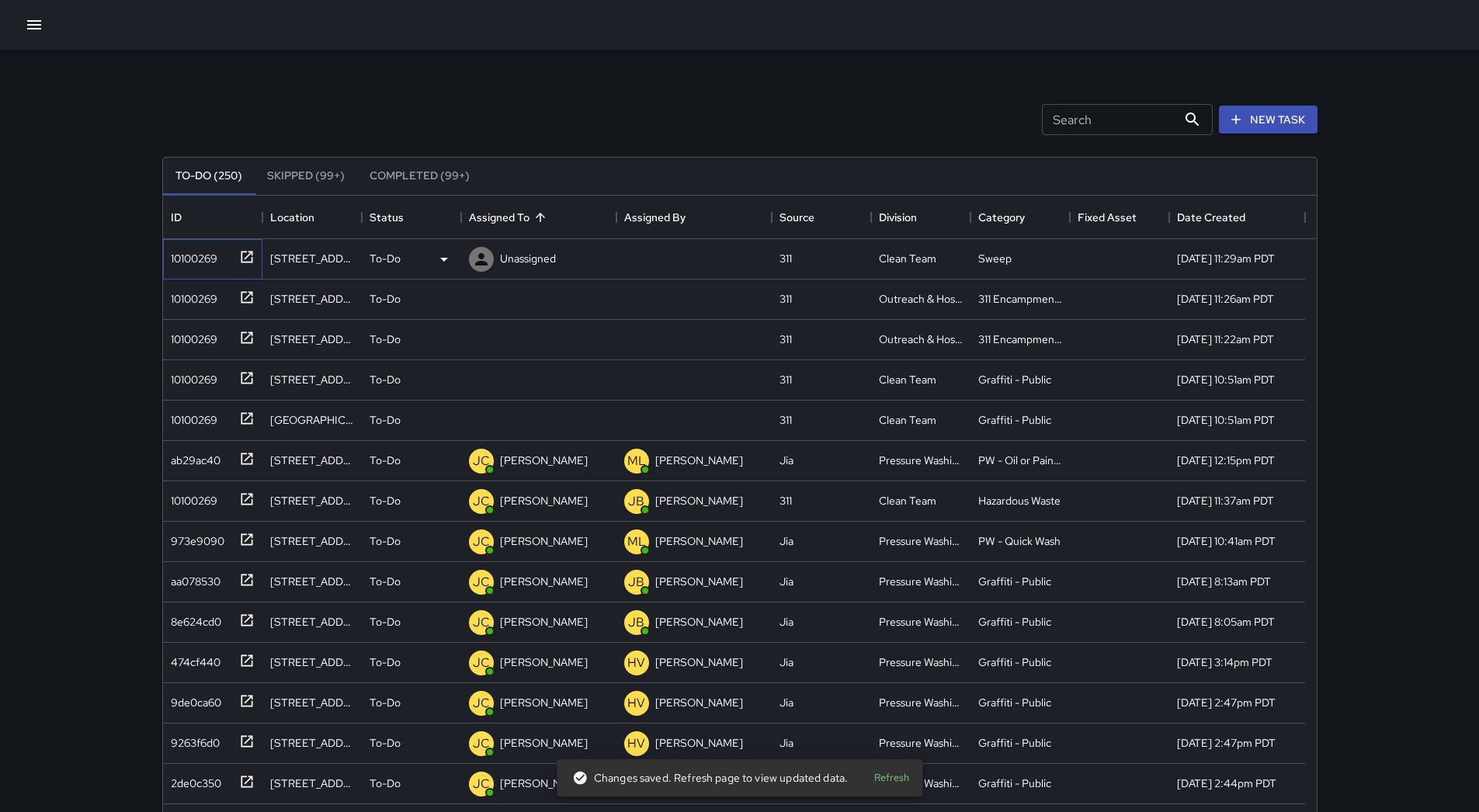
click at [192, 272] on div "10100269" at bounding box center [213, 259] width 100 height 41
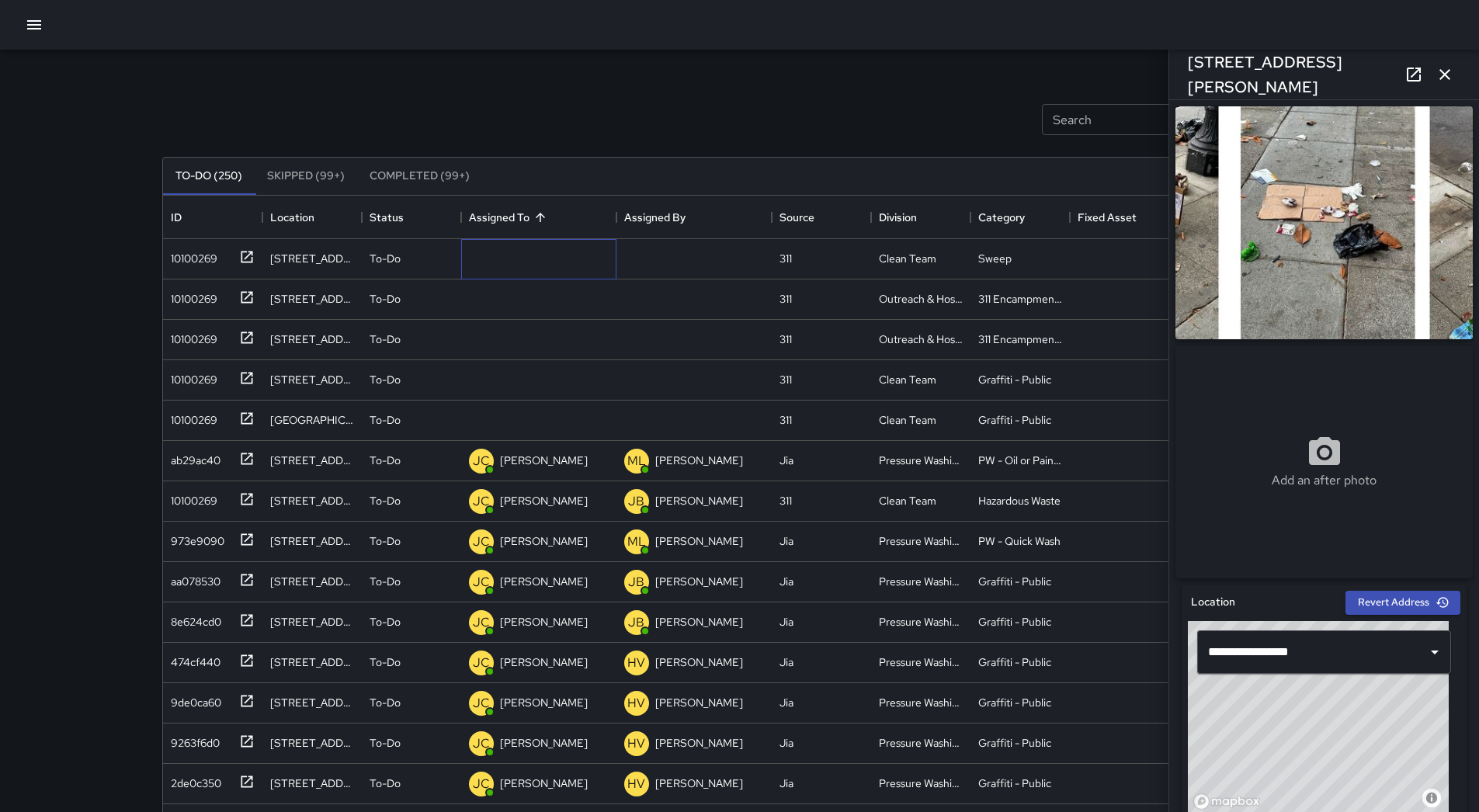
click at [0, 0] on p "Unassigned" at bounding box center [0, 0] width 0 height 0
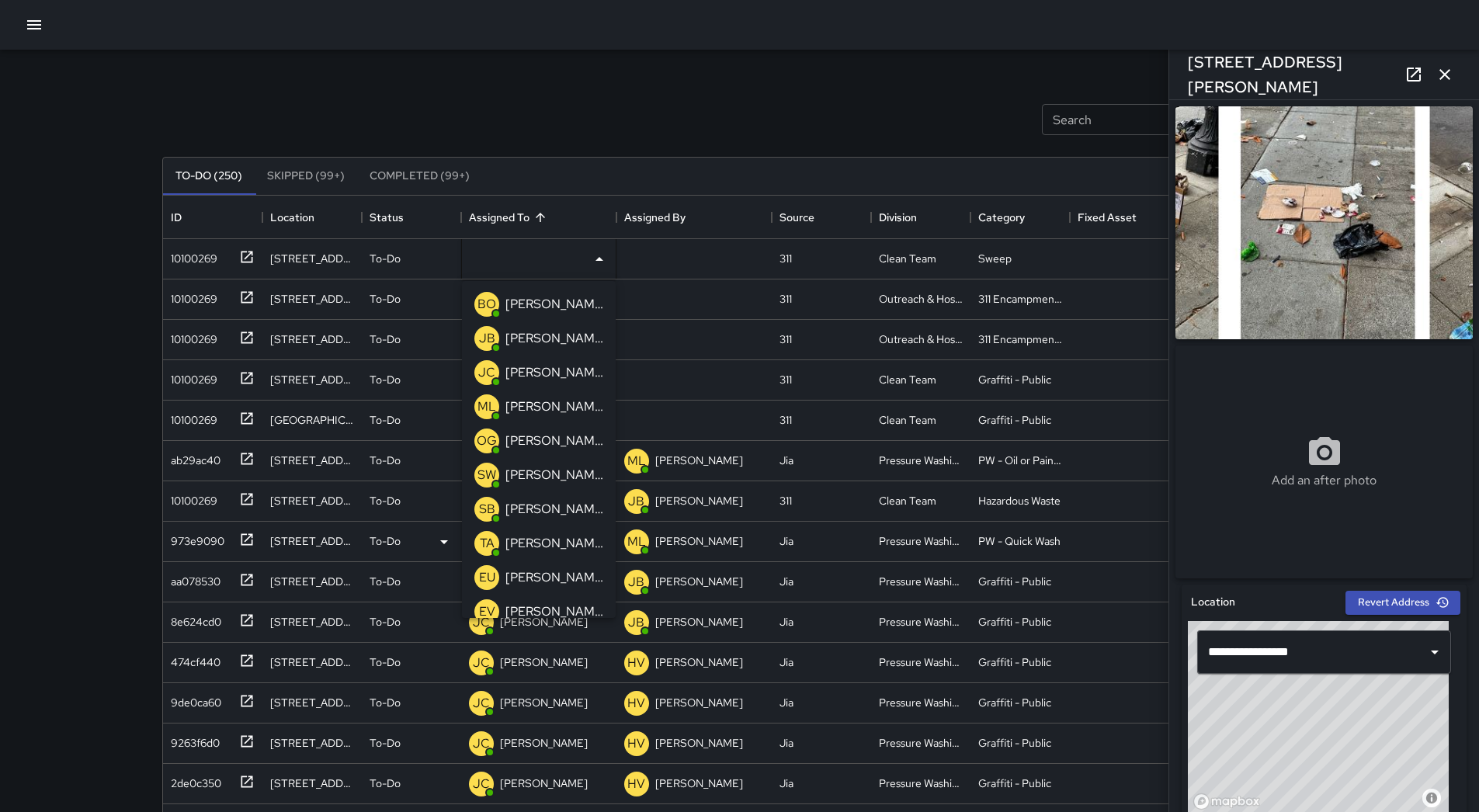
drag, startPoint x: 549, startPoint y: 498, endPoint x: 535, endPoint y: 498, distance: 14.0
click at [548, 498] on div "[PERSON_NAME]" at bounding box center [555, 509] width 104 height 25
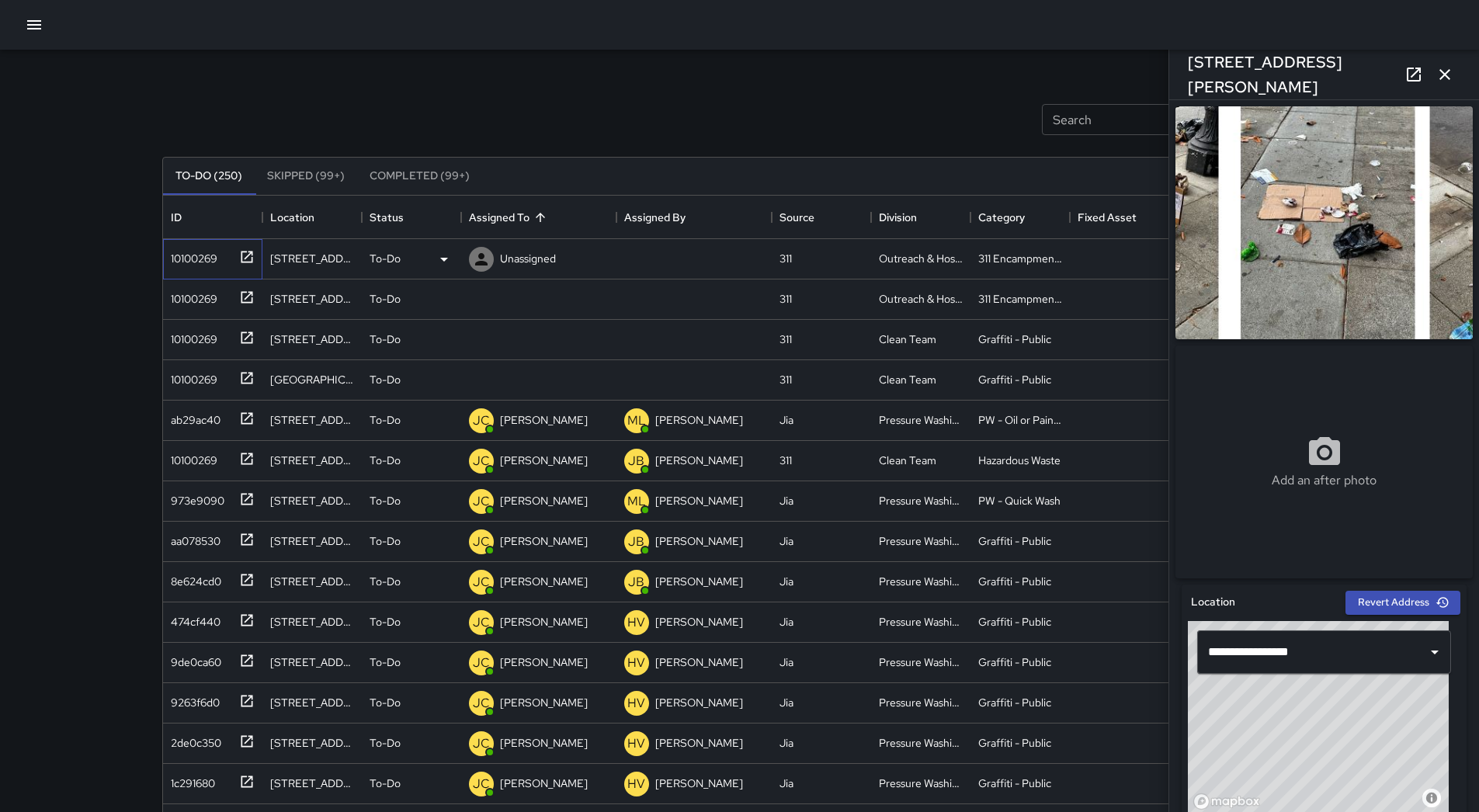
click at [201, 254] on div "10100269" at bounding box center [191, 255] width 53 height 22
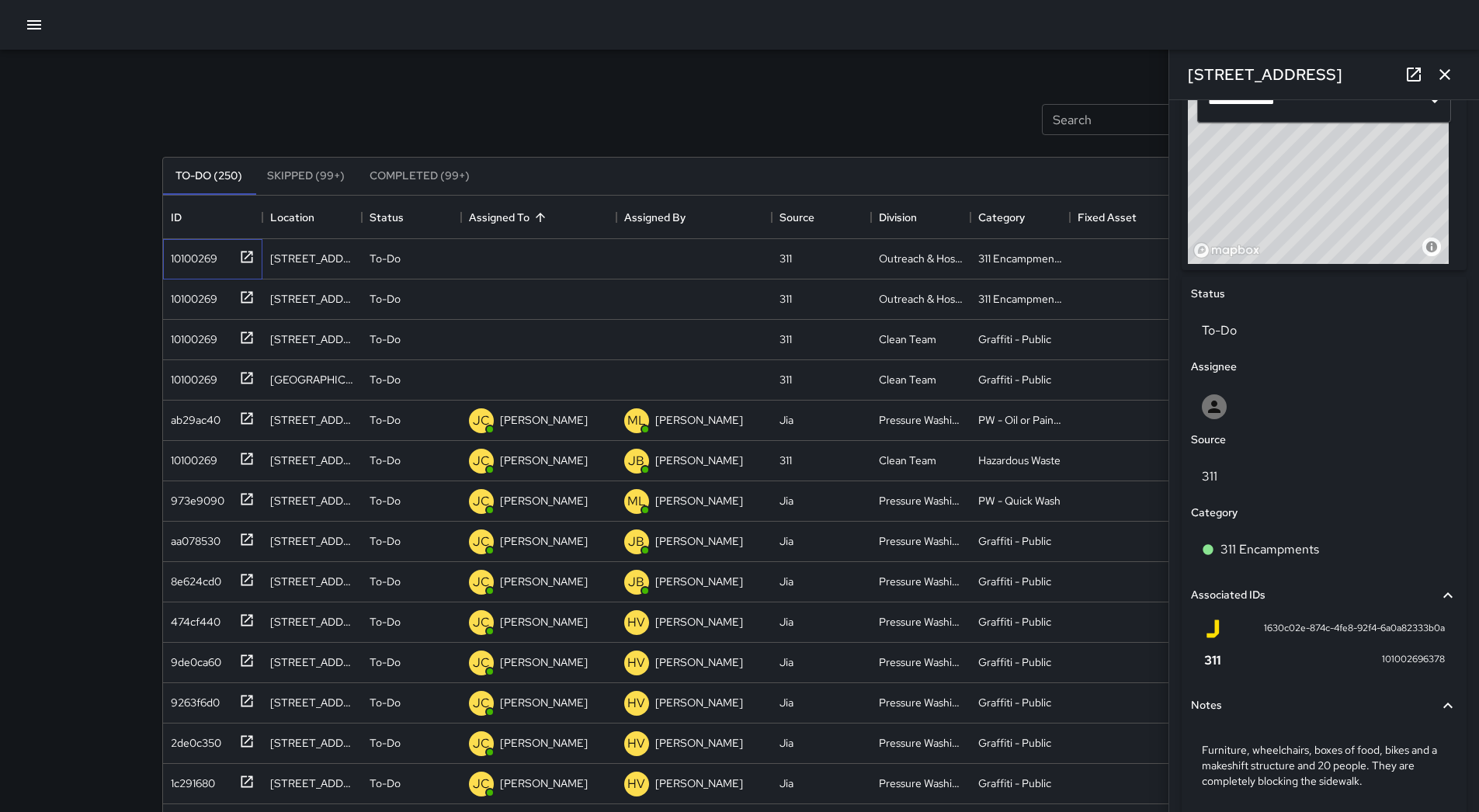
scroll to position [615, 0]
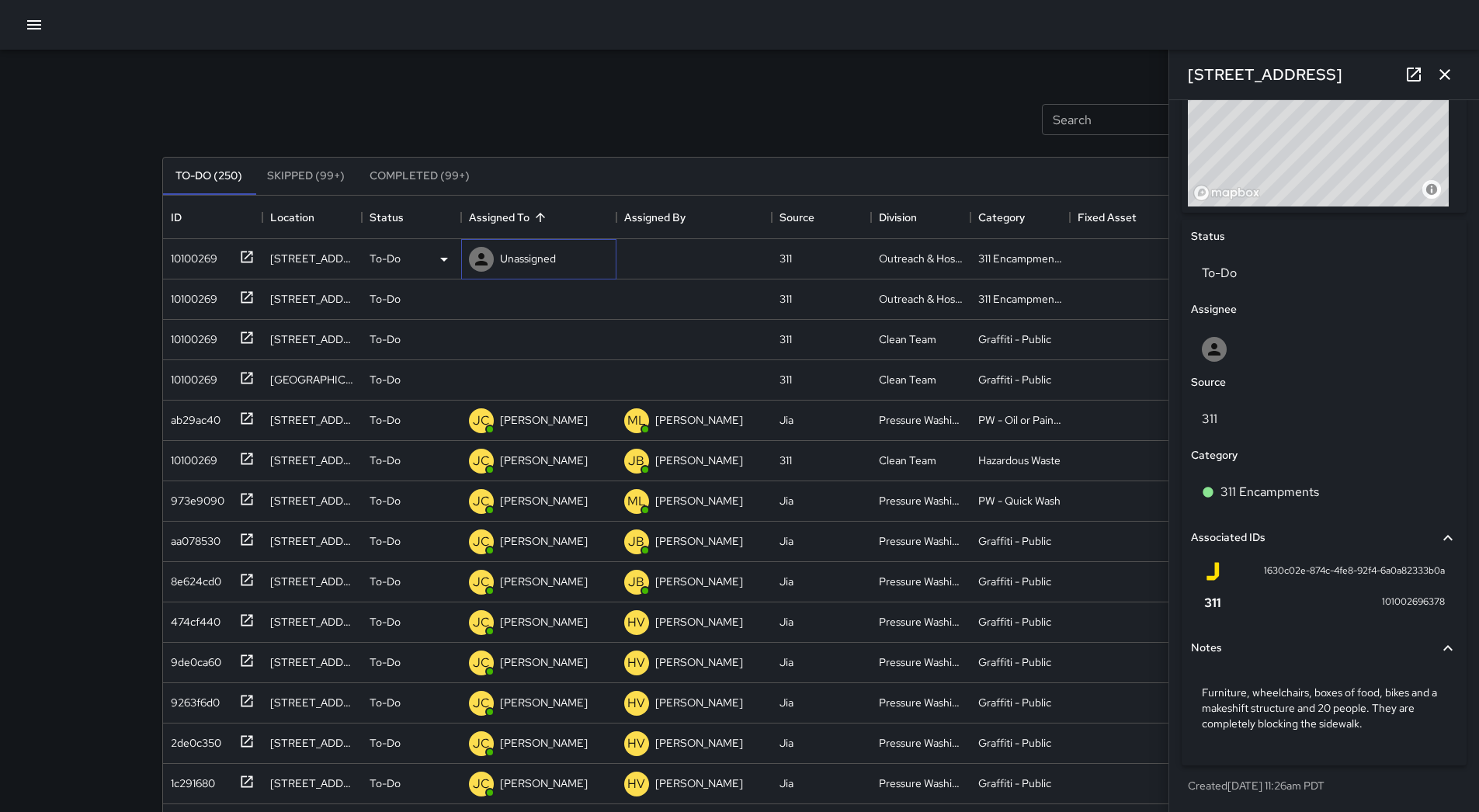
click at [553, 261] on p "Unassigned" at bounding box center [527, 258] width 56 height 16
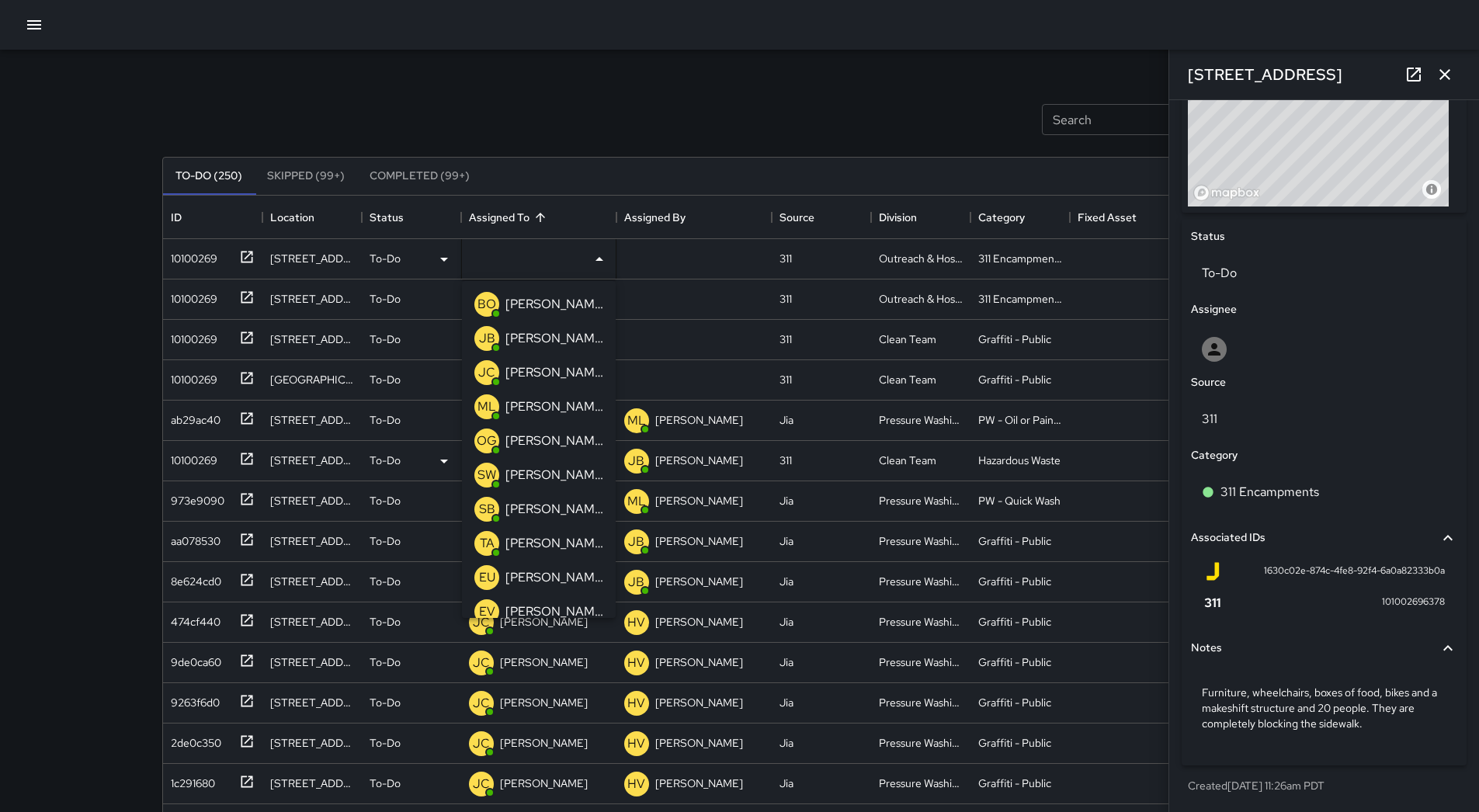
click at [553, 410] on p "[PERSON_NAME]" at bounding box center [554, 406] width 98 height 19
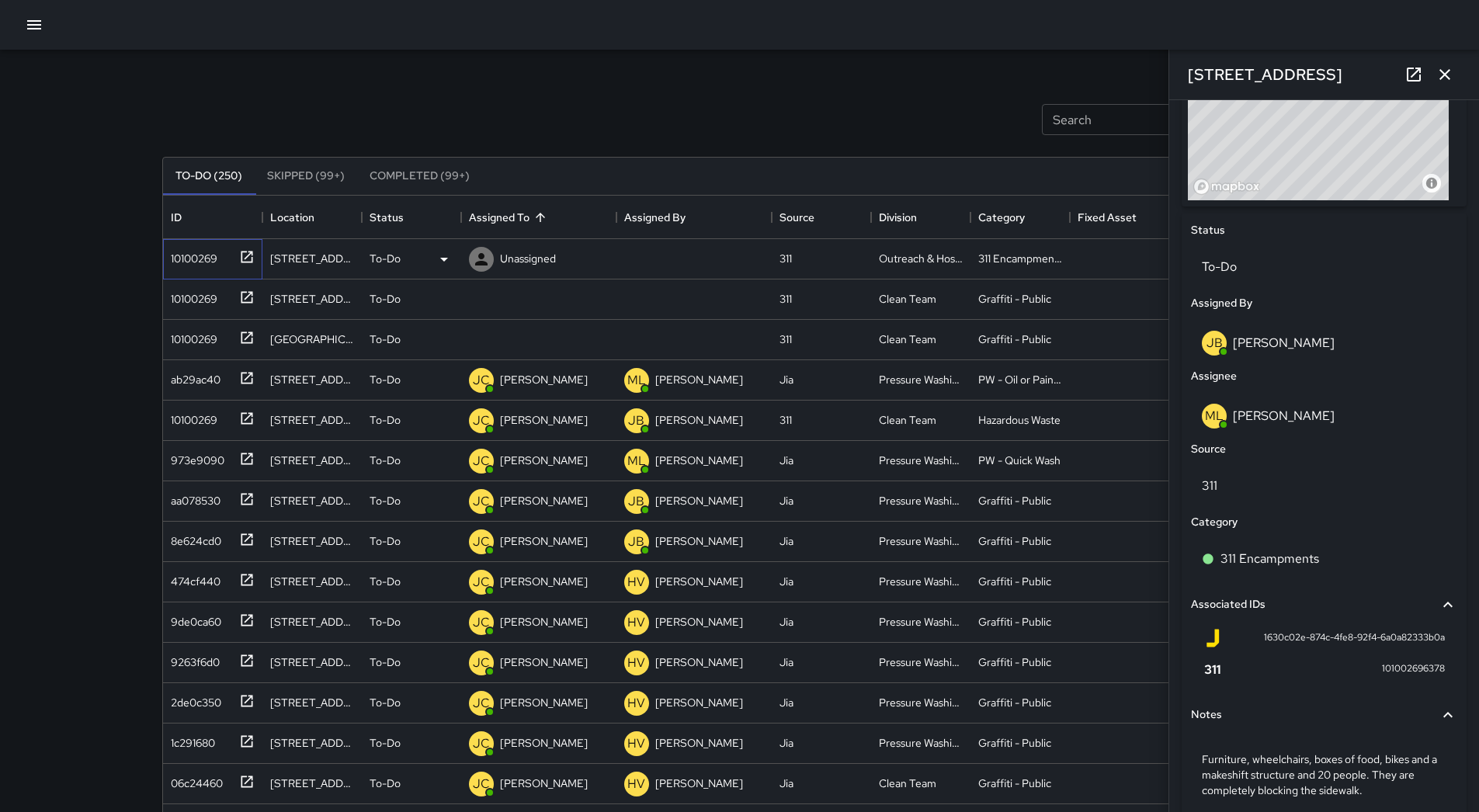
click at [203, 257] on div "10100269" at bounding box center [191, 255] width 53 height 22
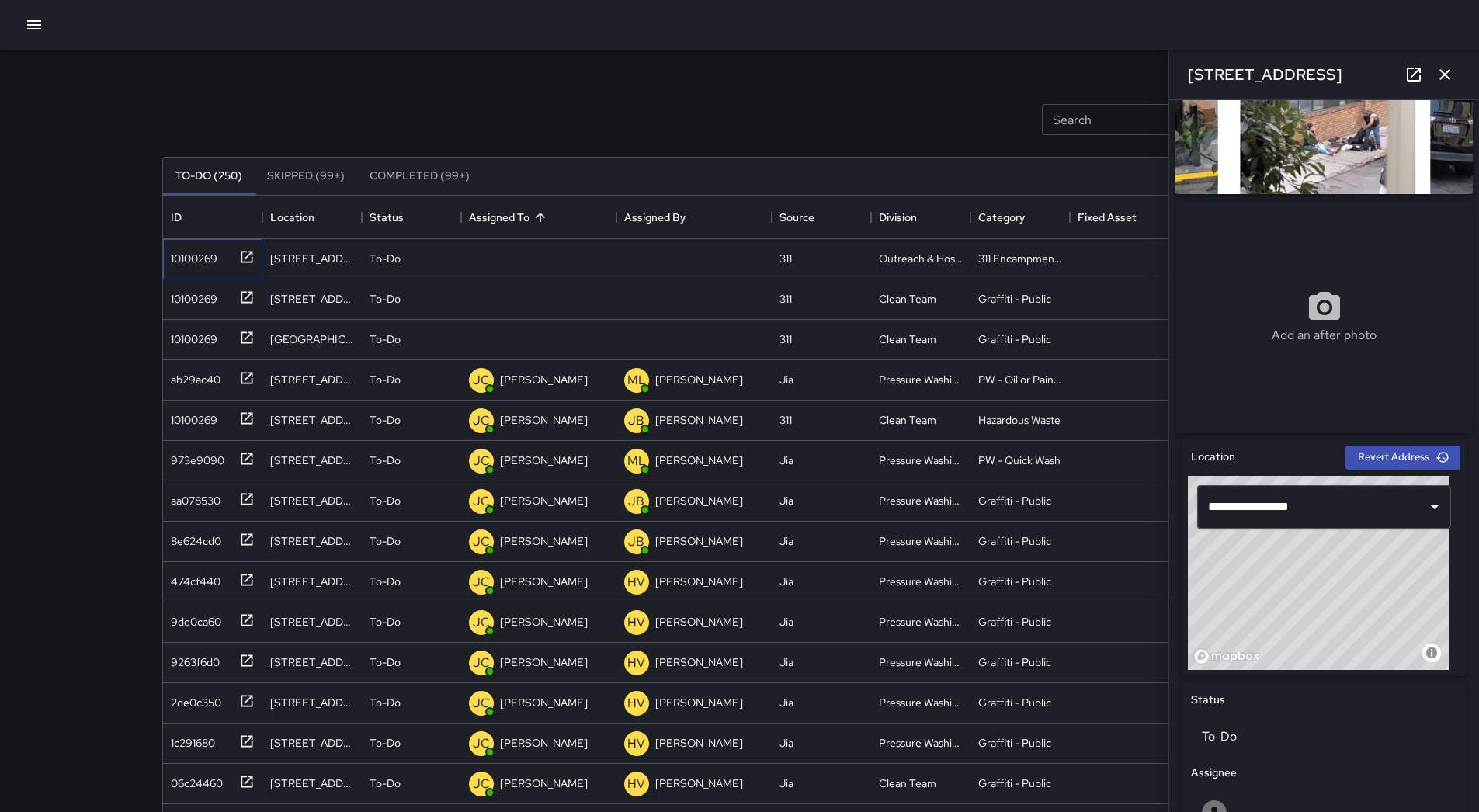
scroll to position [0, 0]
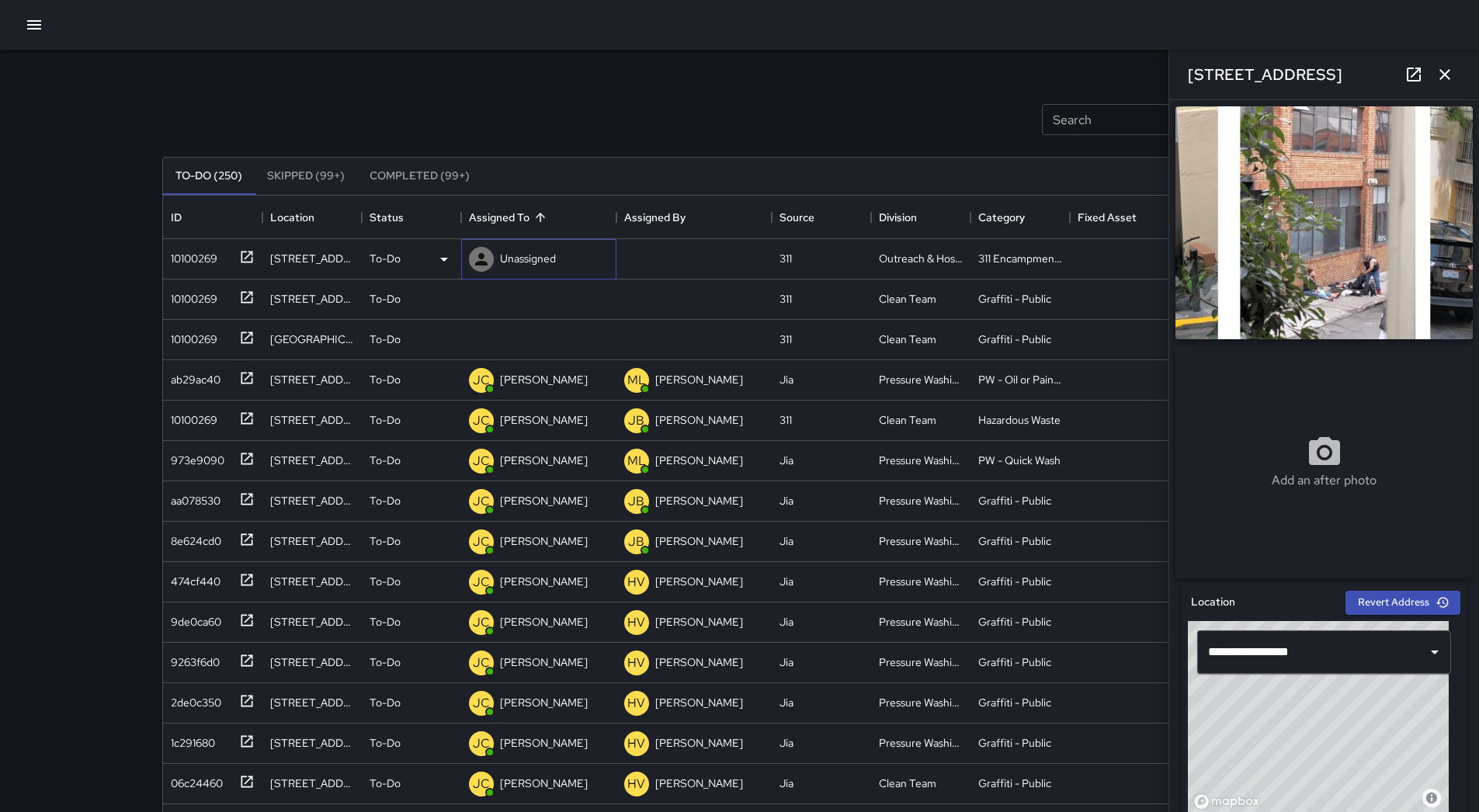
click at [553, 251] on p "Unassigned" at bounding box center [527, 258] width 56 height 16
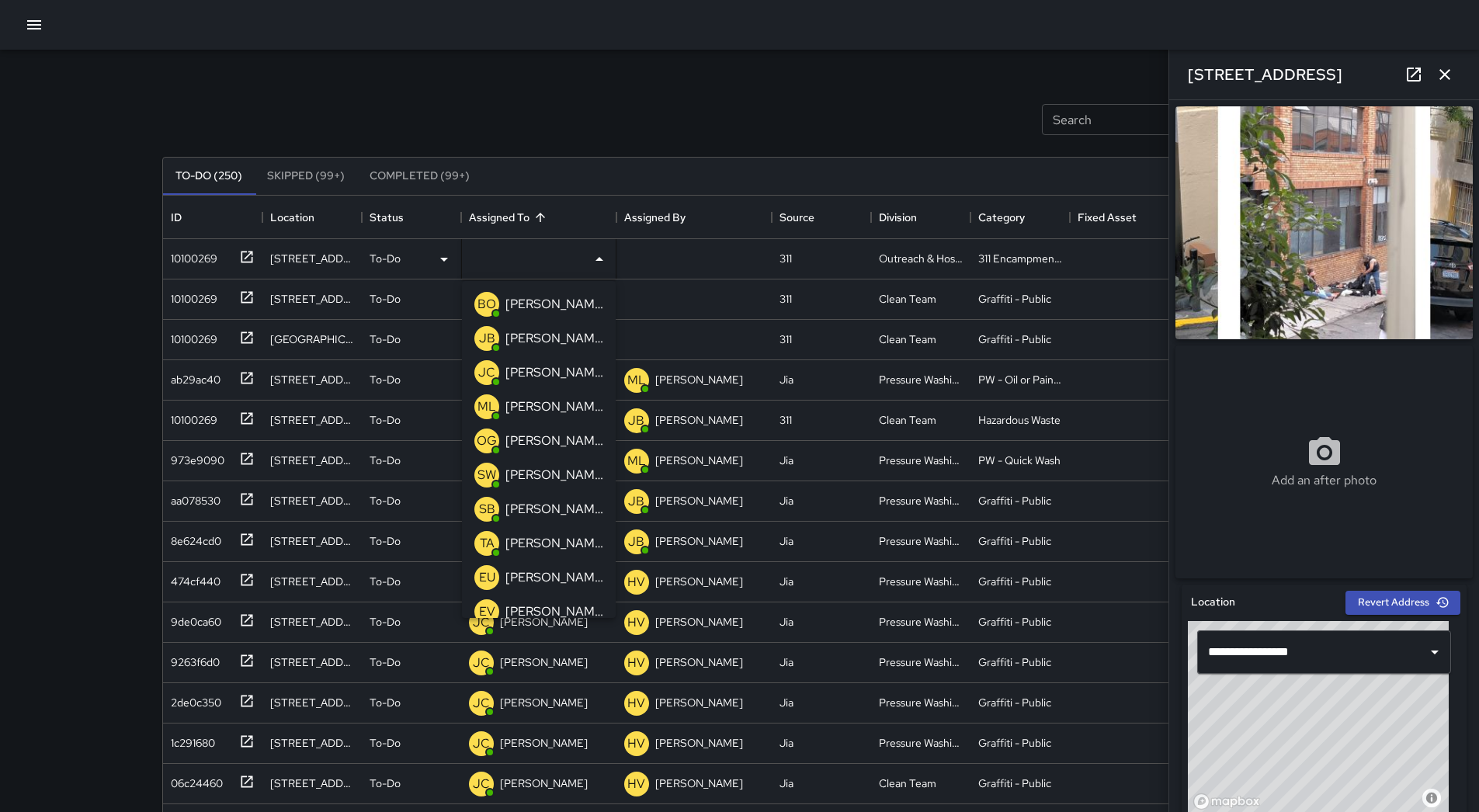
click at [546, 399] on p "[PERSON_NAME]" at bounding box center [554, 406] width 98 height 19
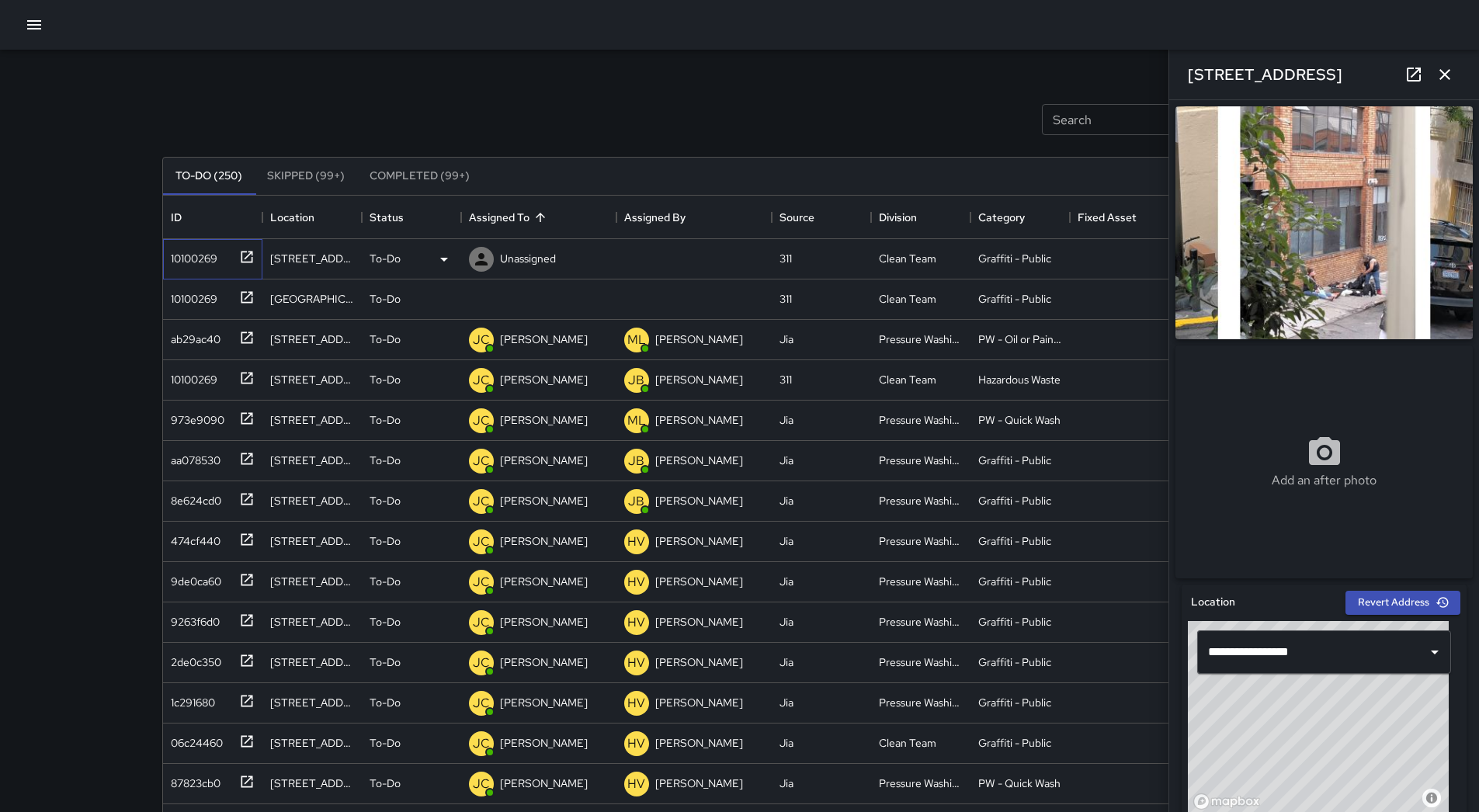
click at [233, 247] on div at bounding box center [243, 256] width 22 height 26
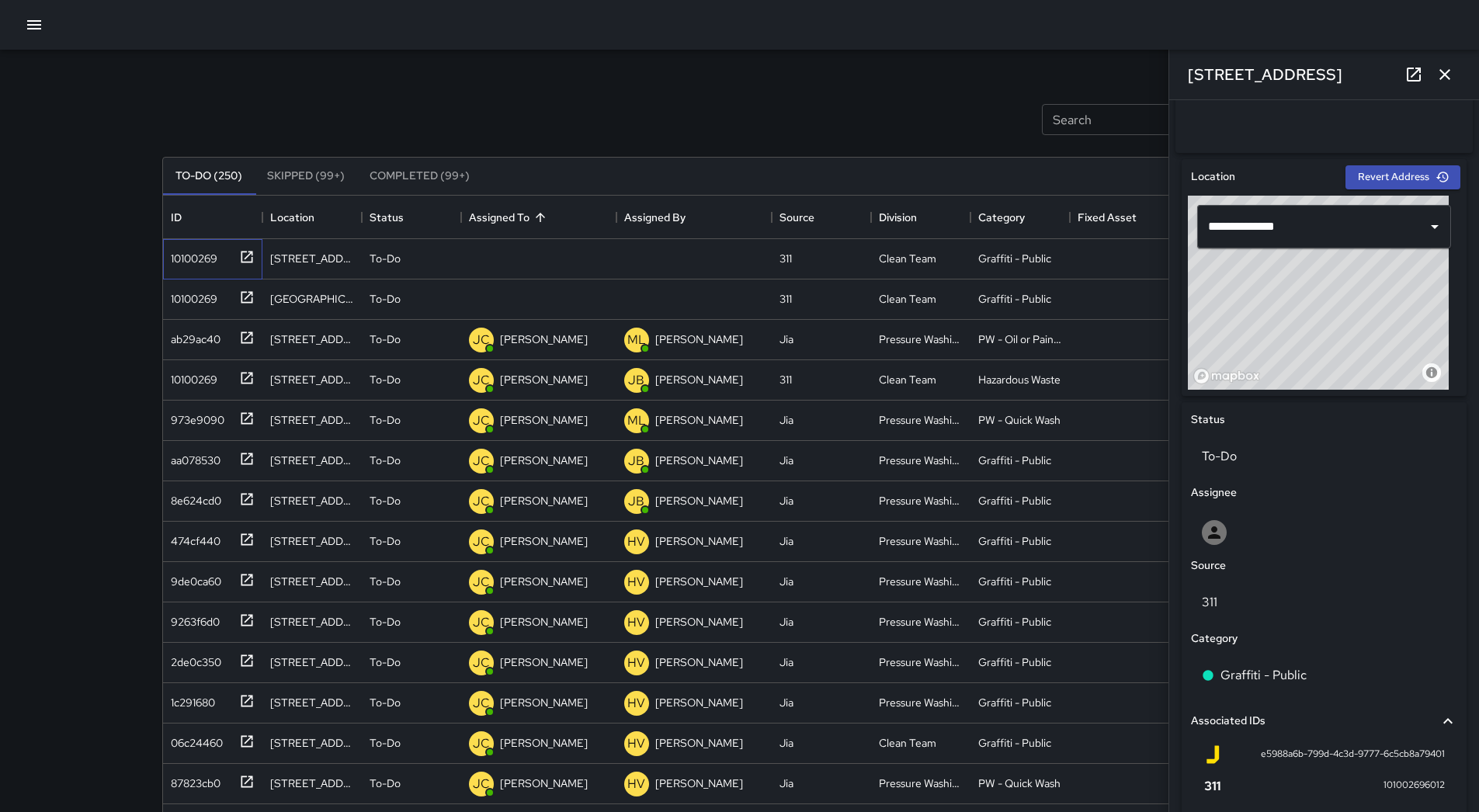
scroll to position [388, 0]
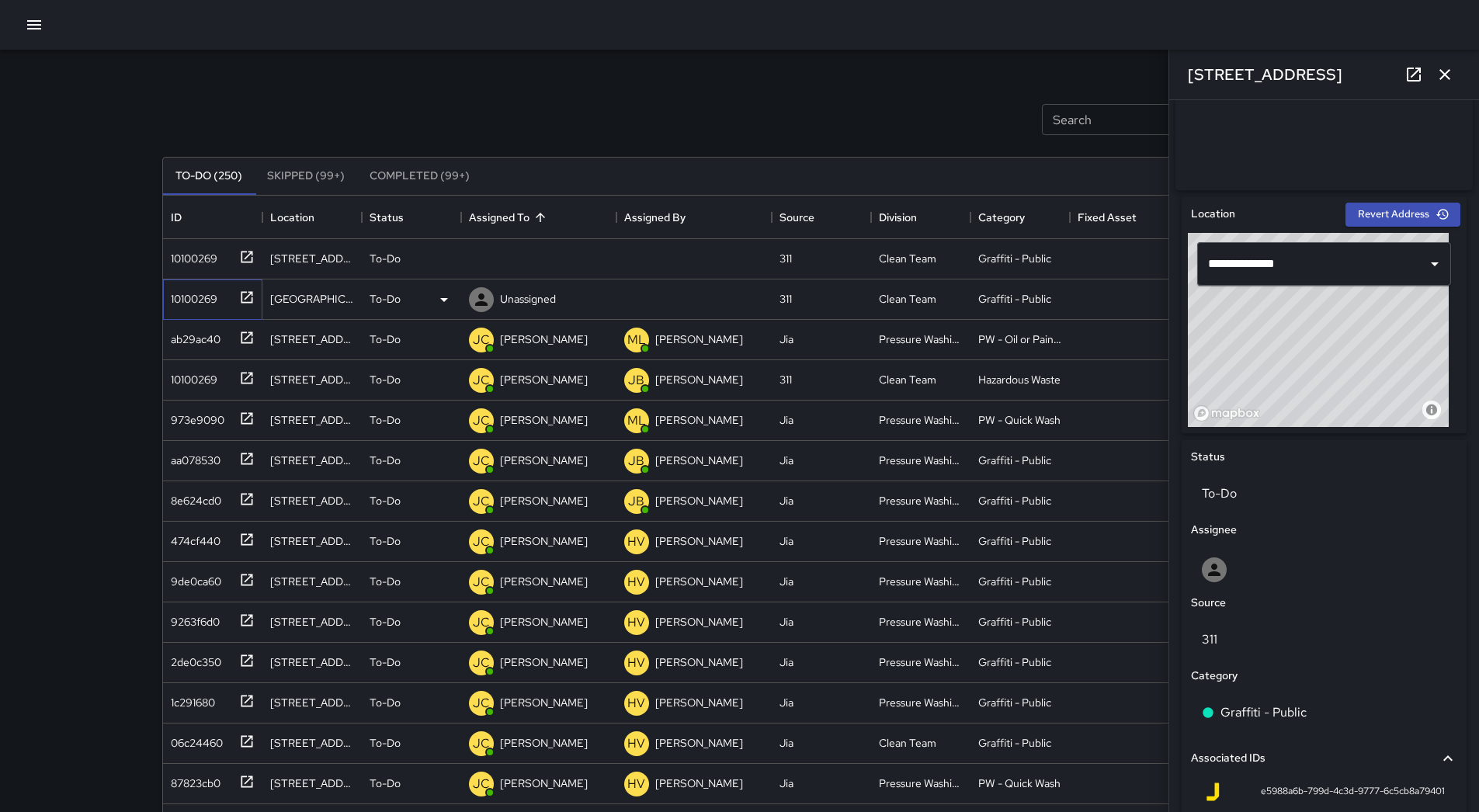
click at [186, 302] on div "10100269" at bounding box center [191, 295] width 53 height 22
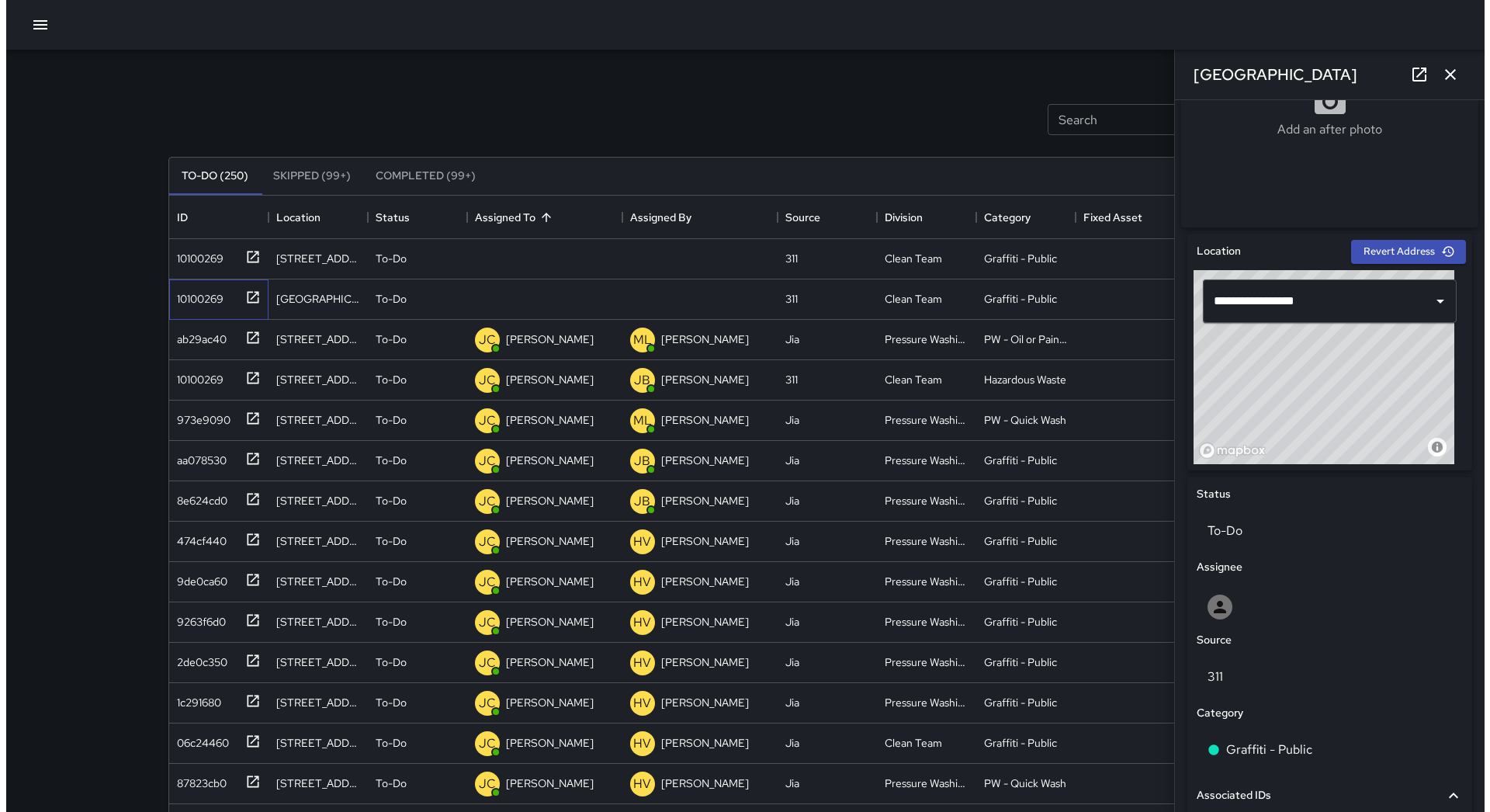
scroll to position [0, 0]
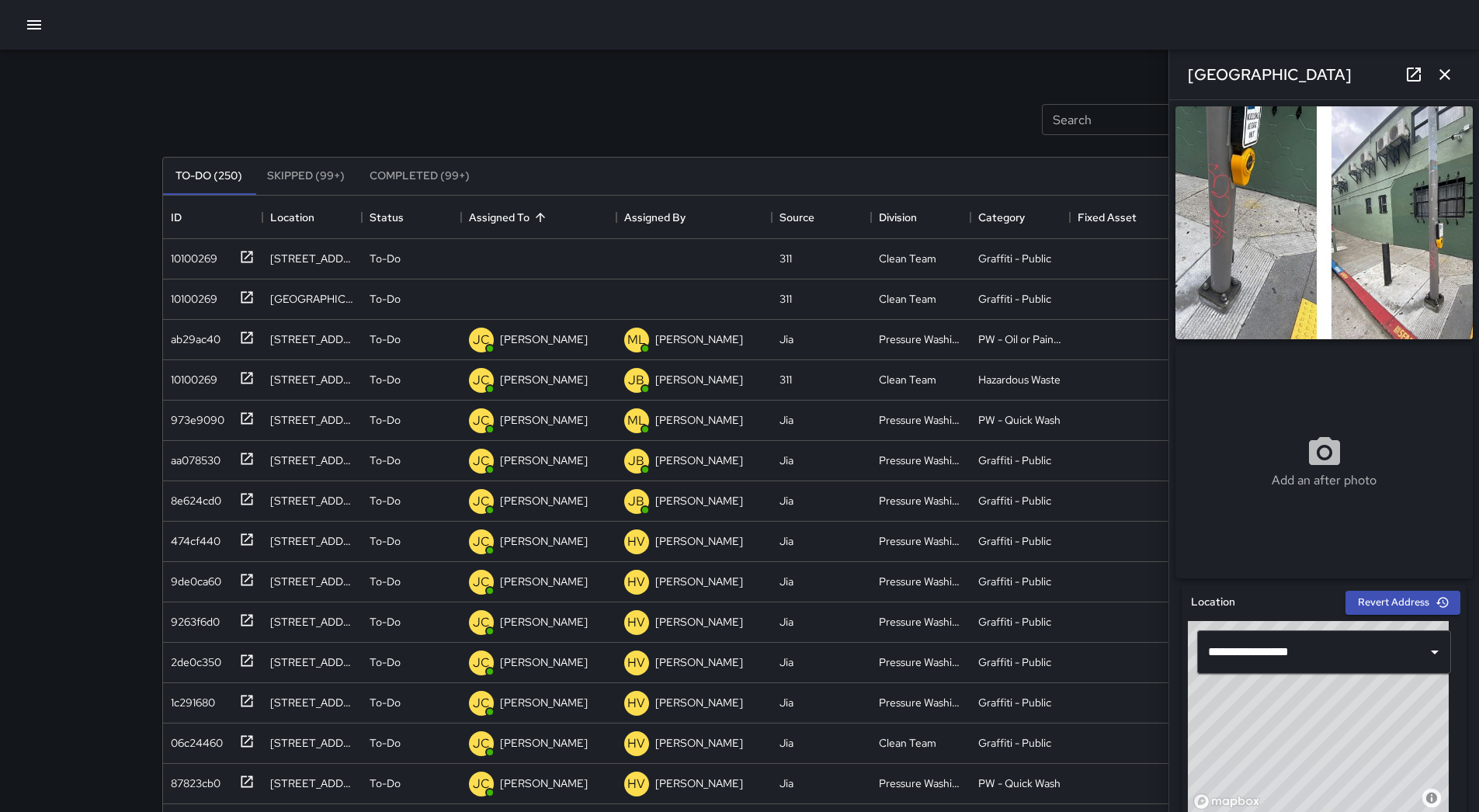
click at [28, 35] on button "button" at bounding box center [34, 25] width 31 height 31
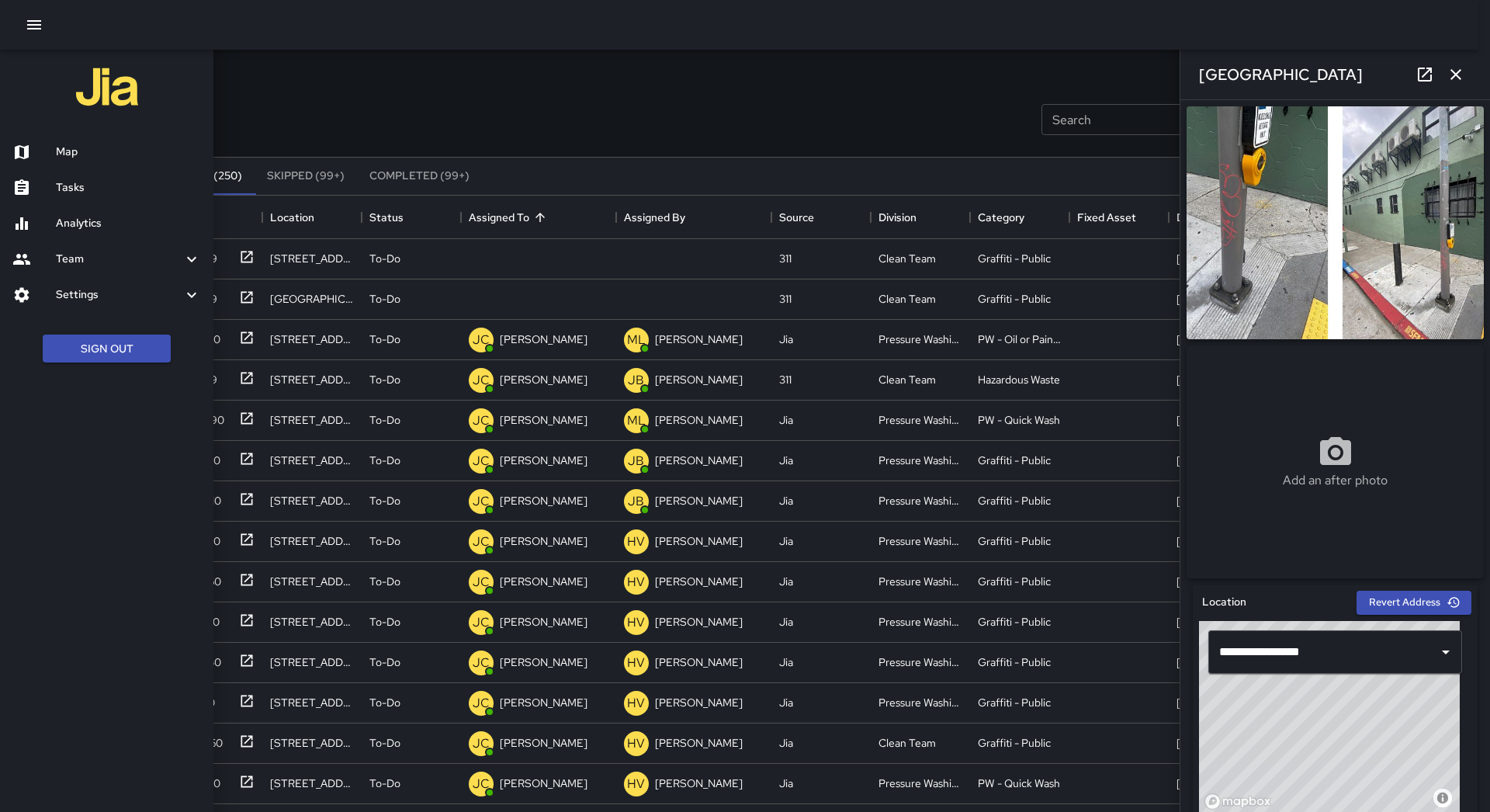
click at [94, 145] on div "Map" at bounding box center [107, 152] width 213 height 35
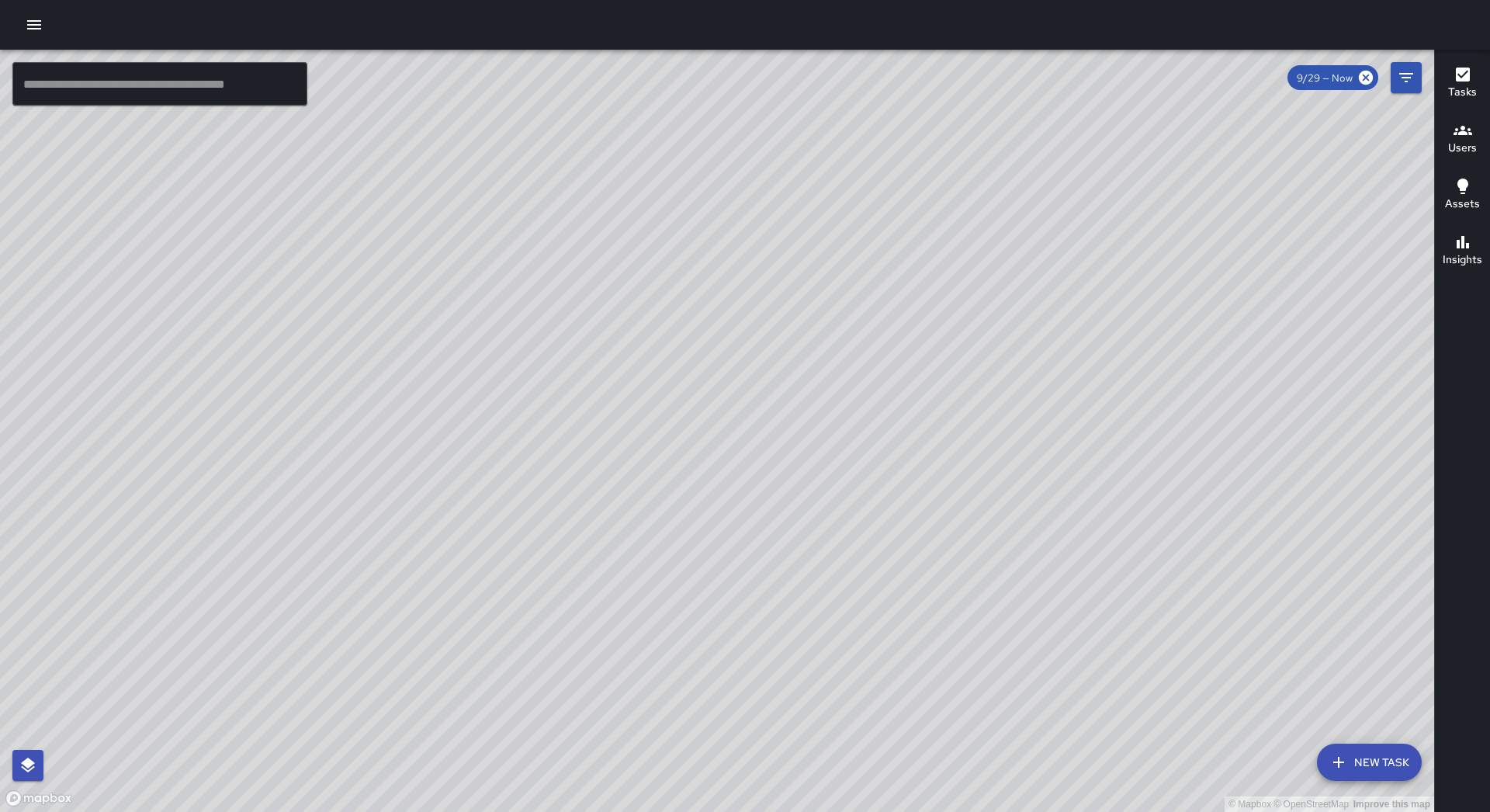
drag, startPoint x: 890, startPoint y: 211, endPoint x: 841, endPoint y: 399, distance: 194.3
click at [842, 401] on div "© Mapbox © OpenStreetMap Improve this map" at bounding box center [717, 430] width 1434 height 762
click at [29, 35] on button "button" at bounding box center [34, 25] width 31 height 31
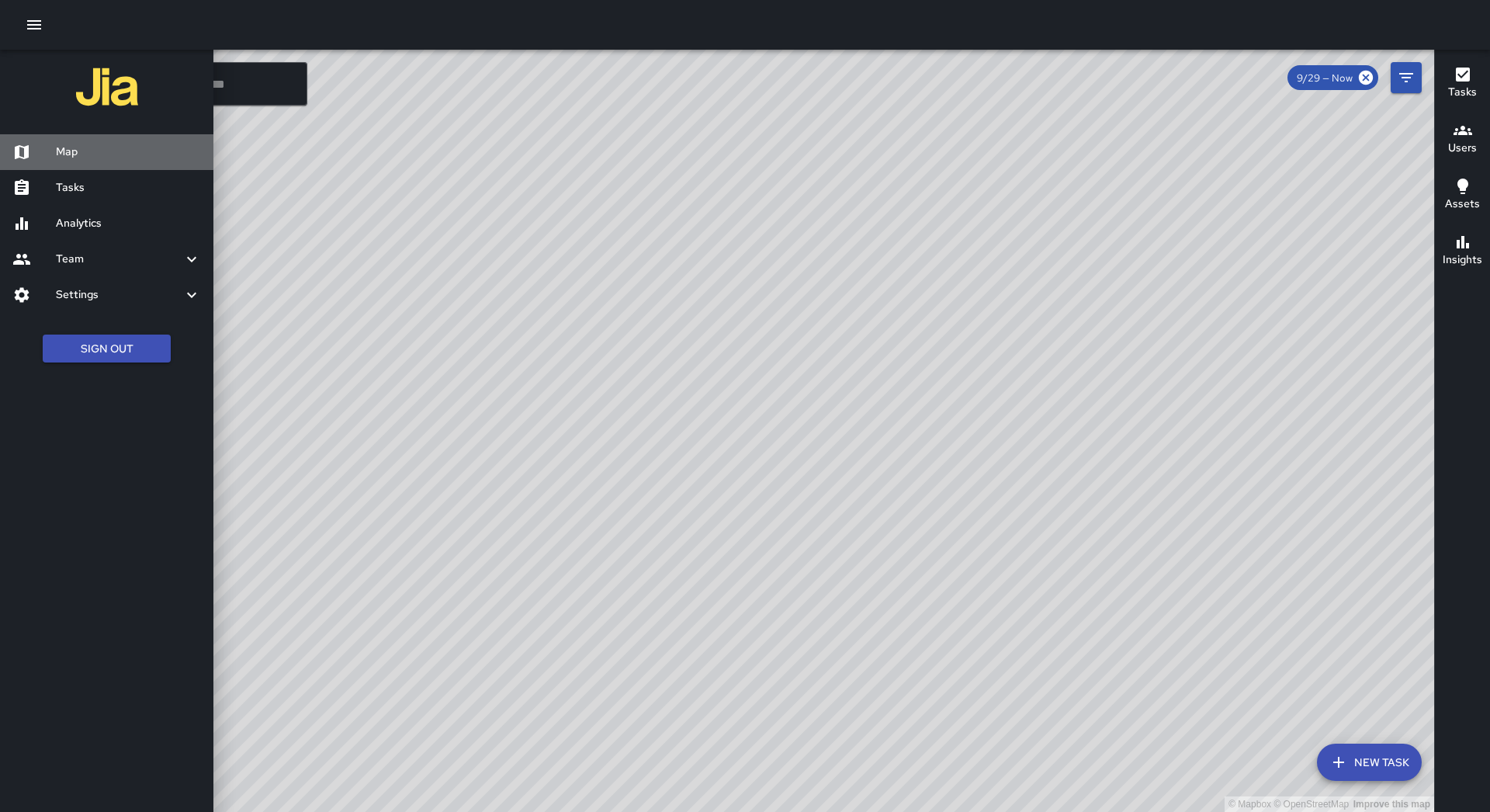
click at [98, 154] on h6 "Map" at bounding box center [128, 152] width 145 height 17
